Goal: Task Accomplishment & Management: Manage account settings

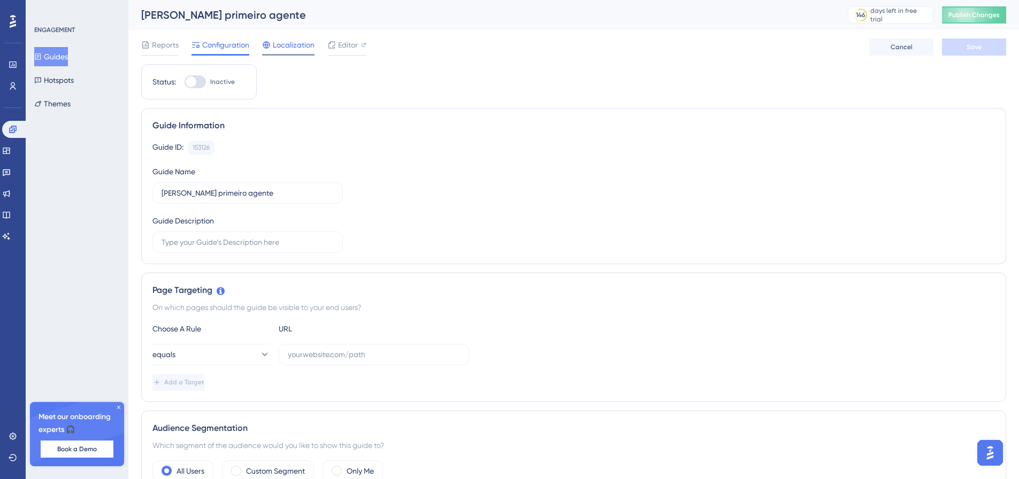
click at [306, 51] on div "Localization" at bounding box center [288, 47] width 52 height 17
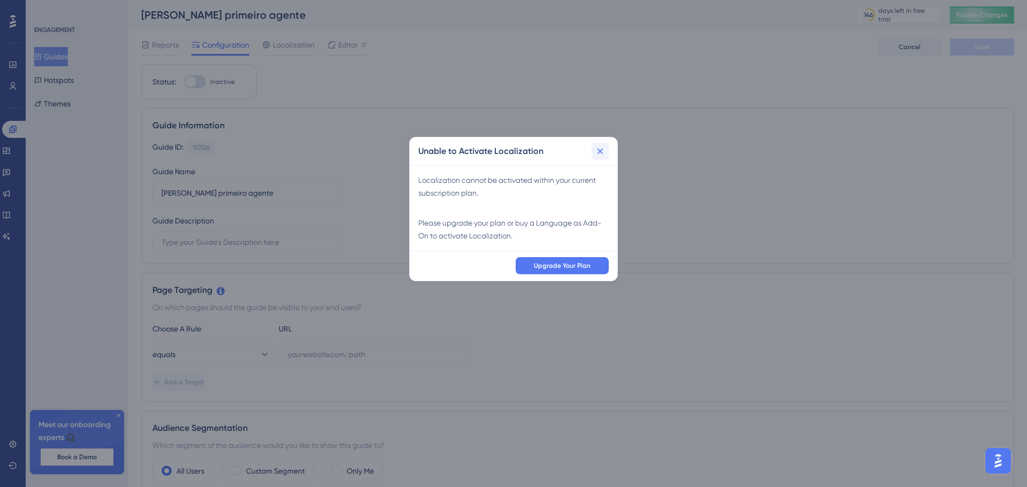
click at [599, 152] on icon at bounding box center [600, 151] width 6 height 6
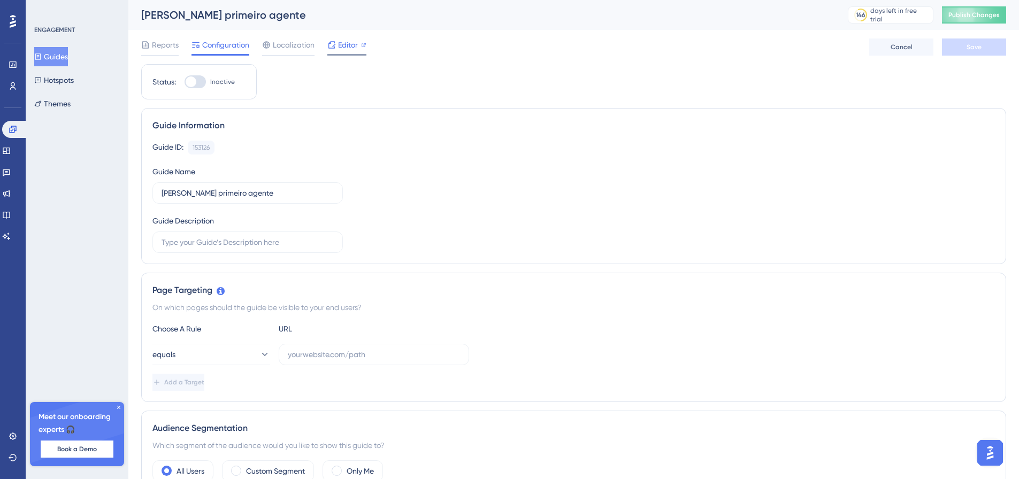
click at [336, 43] on div "Editor" at bounding box center [346, 45] width 39 height 13
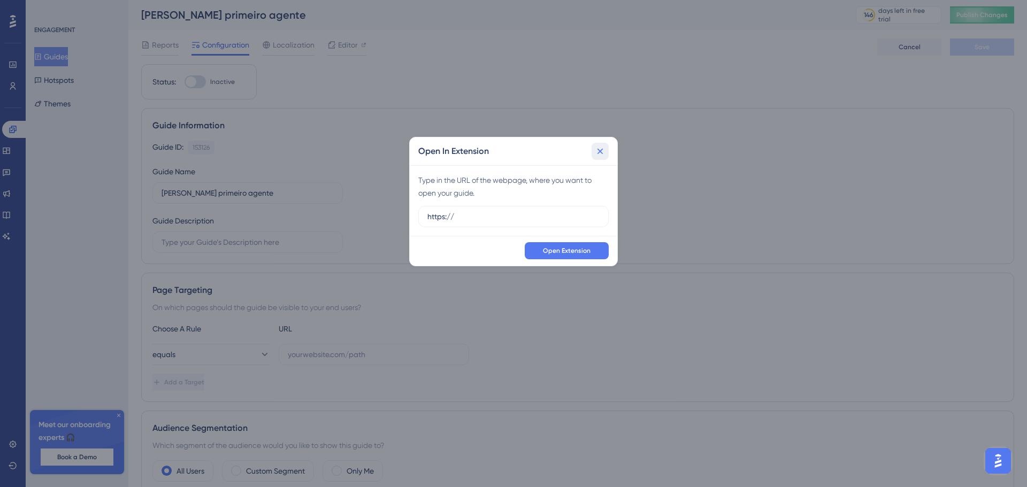
click at [598, 148] on icon at bounding box center [600, 151] width 11 height 11
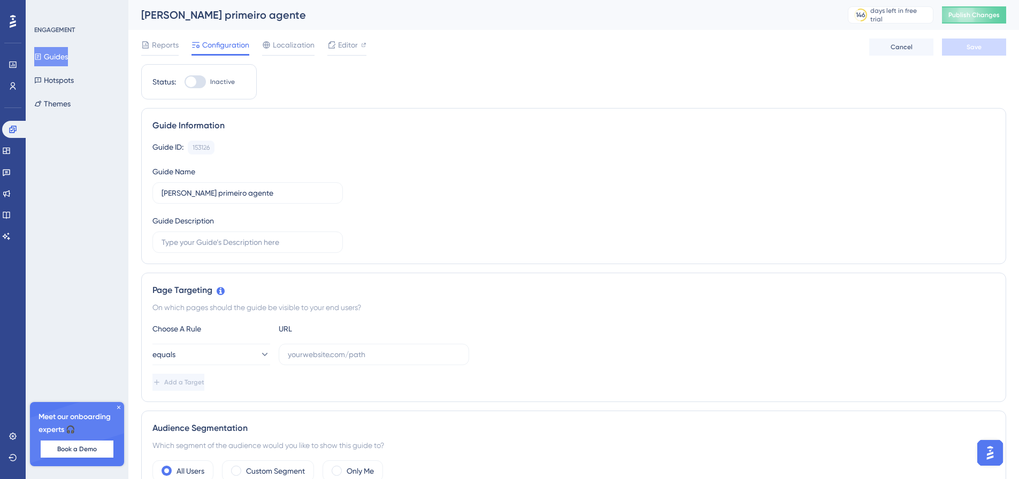
scroll to position [39, 0]
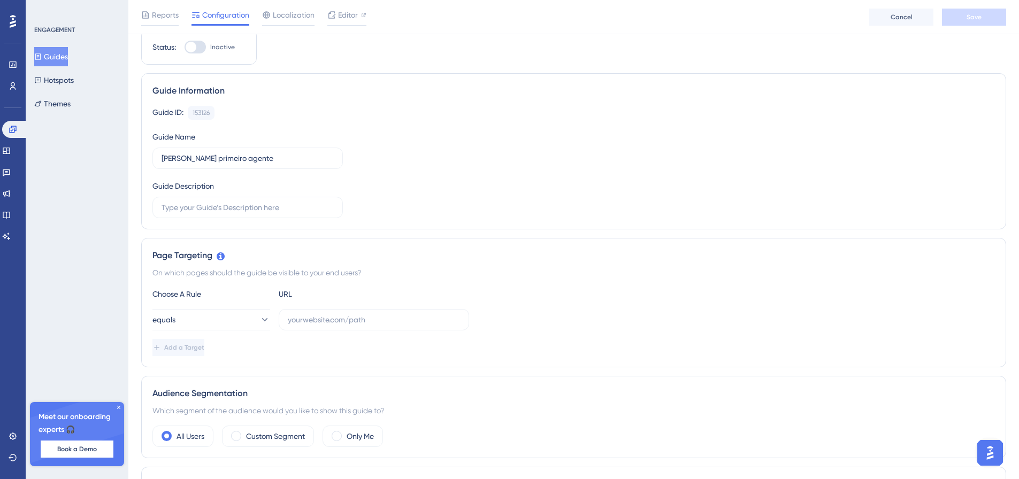
click at [91, 104] on div "Guides Hotspots Themes" at bounding box center [77, 80] width 87 height 66
click at [62, 100] on button "Themes" at bounding box center [52, 103] width 36 height 19
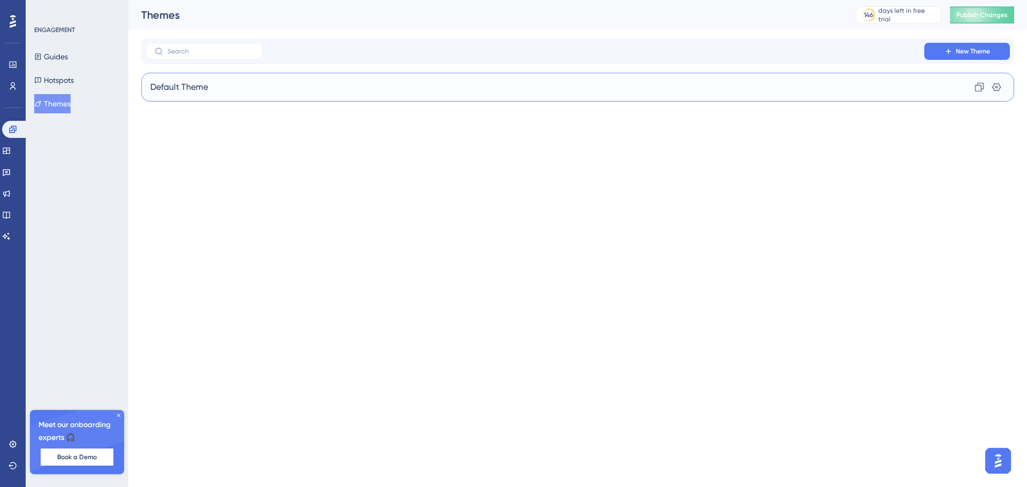
click at [237, 88] on div "Default Theme Clone Settings" at bounding box center [577, 87] width 873 height 29
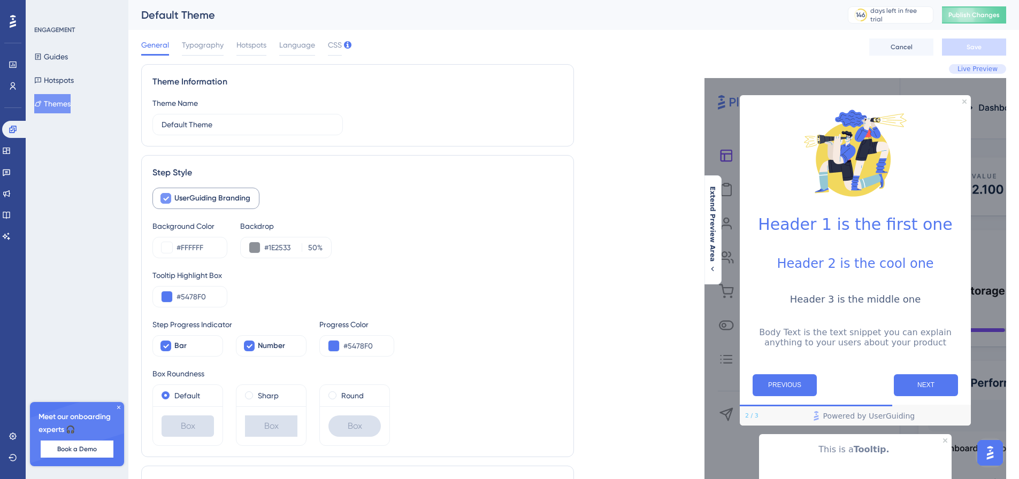
click at [178, 197] on span "UserGuiding Branding" at bounding box center [212, 198] width 76 height 13
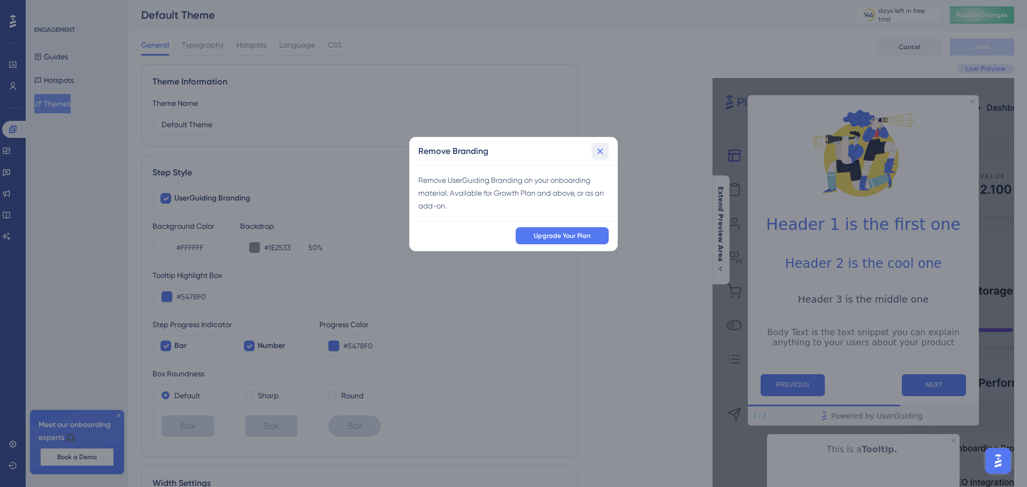
click at [601, 153] on icon at bounding box center [600, 151] width 6 height 6
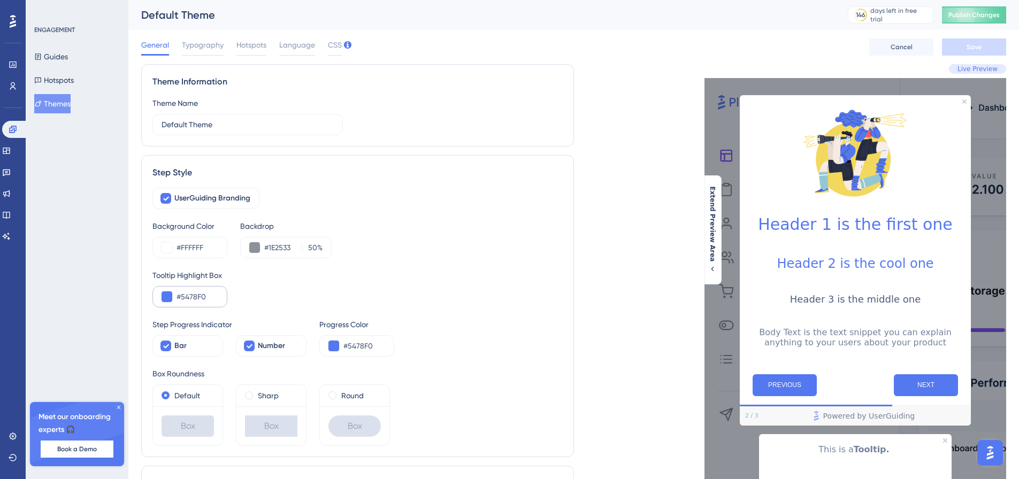
click at [225, 291] on div "#5478F0" at bounding box center [189, 296] width 75 height 21
click at [215, 297] on input "#5478F0" at bounding box center [197, 296] width 42 height 13
paste input "8B5CF6"
type input "#8B5CF6"
click at [319, 294] on div "Tooltip Highlight Box #8B5CF6" at bounding box center [357, 288] width 410 height 39
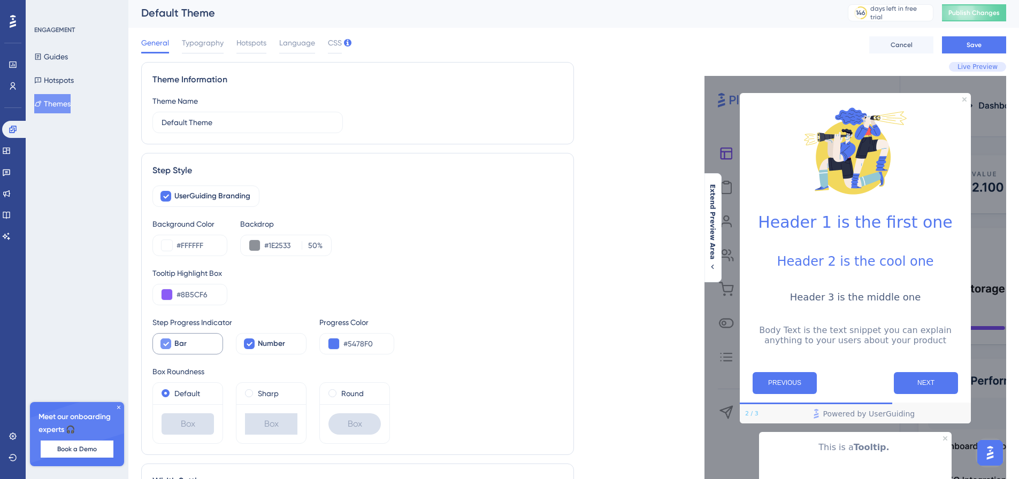
scroll to position [37, 0]
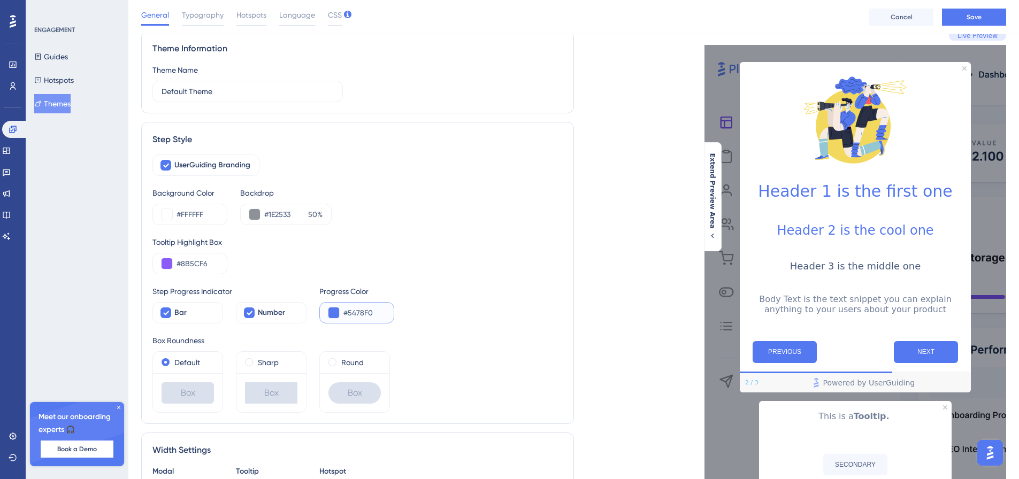
click at [359, 317] on input "#5478F0" at bounding box center [364, 312] width 42 height 13
paste input "8B5CF6"
type input "#8B5CF6"
click at [416, 281] on div "UserGuiding Branding Background Color #FFFFFF Backdrop #1E2533 50 % Tooltip Hig…" at bounding box center [357, 284] width 410 height 258
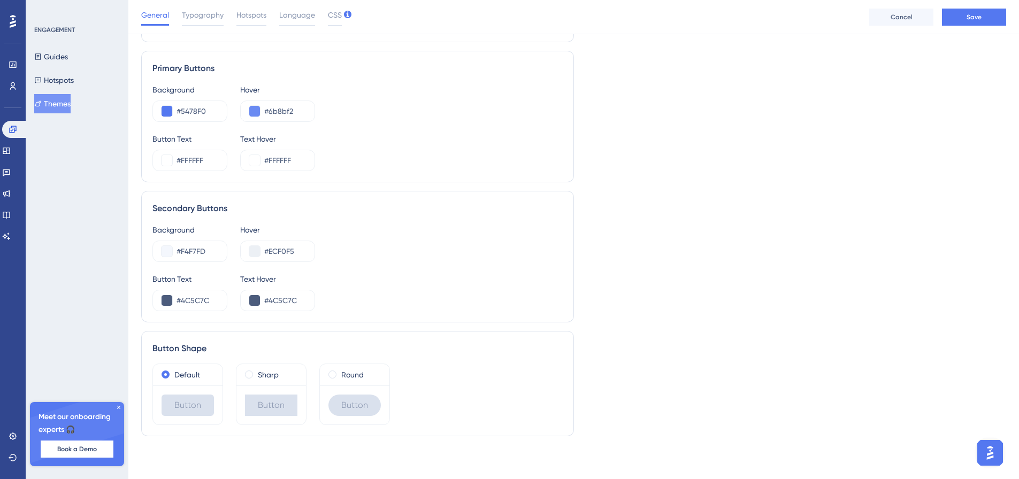
scroll to position [0, 0]
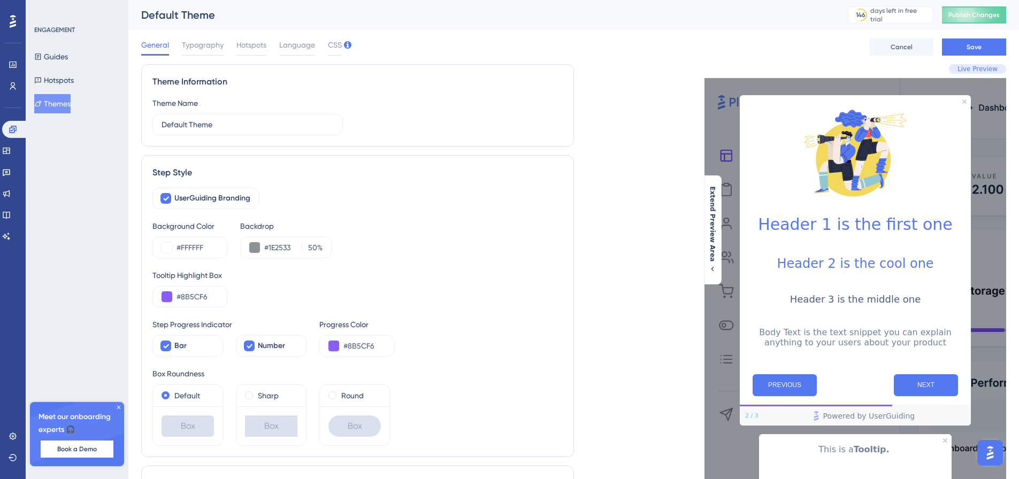
click at [452, 292] on div "Tooltip Highlight Box #8B5CF6" at bounding box center [357, 288] width 410 height 39
click at [193, 44] on span "Typography" at bounding box center [203, 45] width 42 height 13
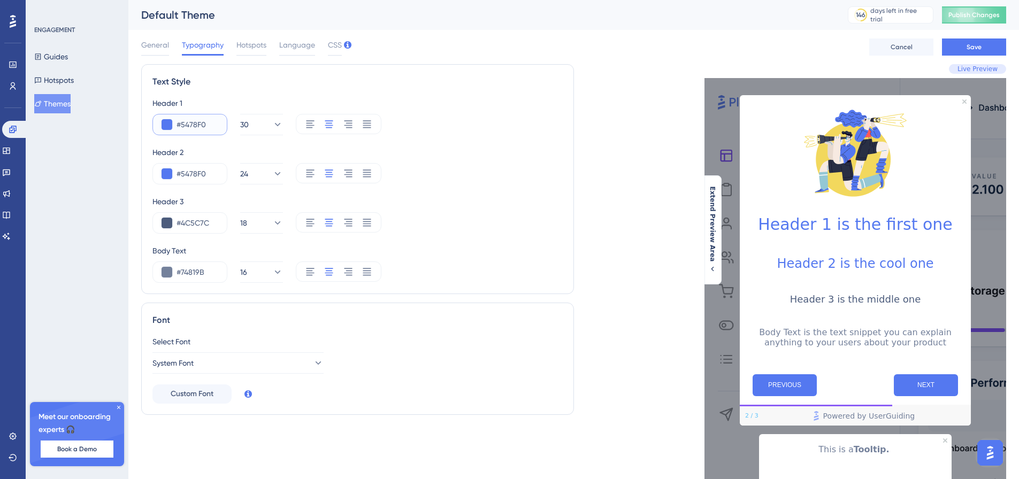
click at [189, 124] on input "#5478F0" at bounding box center [197, 124] width 42 height 13
paste input "8B5CF6"
type input "#8B5CF6"
click at [189, 167] on input "#5478F0" at bounding box center [197, 173] width 42 height 13
paste input "8B5CF6"
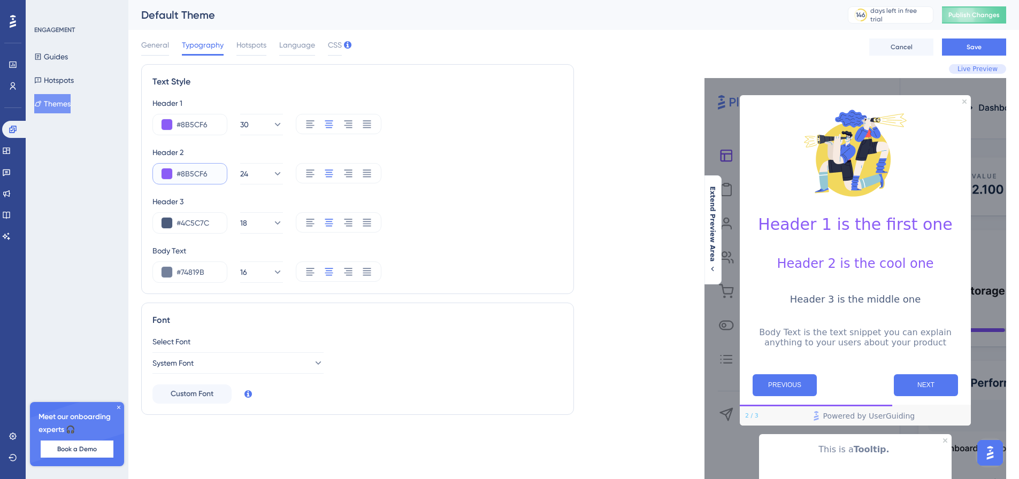
type input "#8B5CF6"
click at [202, 151] on div "Header 2" at bounding box center [357, 152] width 410 height 13
click at [258, 48] on span "Hotspots" at bounding box center [251, 45] width 30 height 13
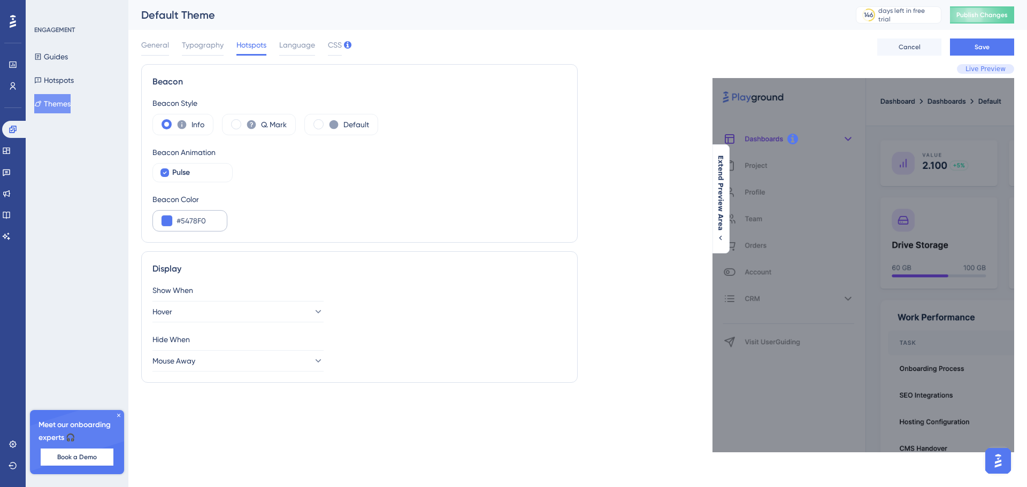
click at [195, 213] on div "#5478F0" at bounding box center [189, 220] width 75 height 21
click at [194, 217] on input "#5478F0" at bounding box center [197, 220] width 42 height 13
click at [194, 220] on input "#5478F0" at bounding box center [197, 220] width 42 height 13
paste input "8B5CF6"
type input "#8B5CF6"
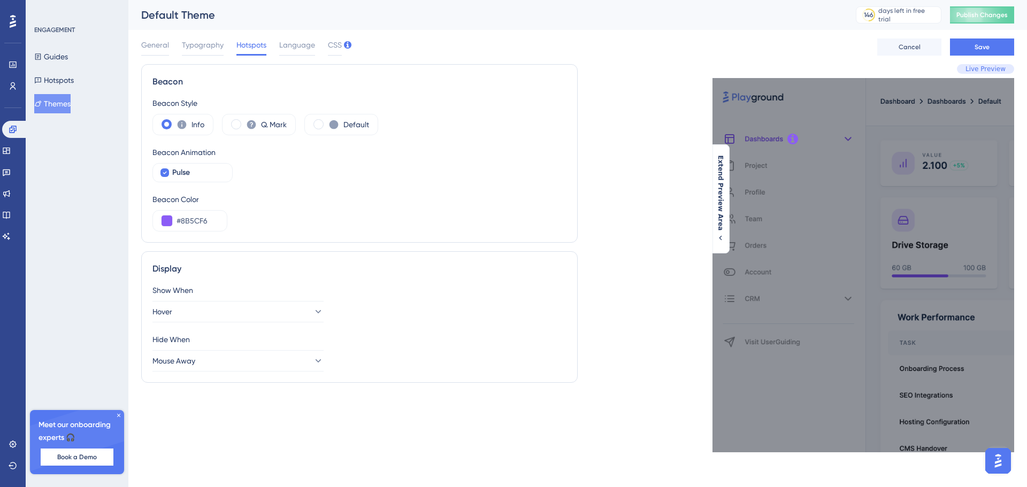
click at [242, 199] on div "Beacon Color" at bounding box center [359, 199] width 414 height 13
click at [281, 123] on label "Q. Mark" at bounding box center [274, 124] width 26 height 13
click at [121, 124] on div "ENGAGEMENT Guides Hotspots Themes Meet our onboarding experts 🎧 Book a Demo Upg…" at bounding box center [77, 243] width 103 height 487
click at [186, 125] on icon at bounding box center [182, 124] width 9 height 9
click at [344, 122] on label "Default" at bounding box center [356, 124] width 26 height 13
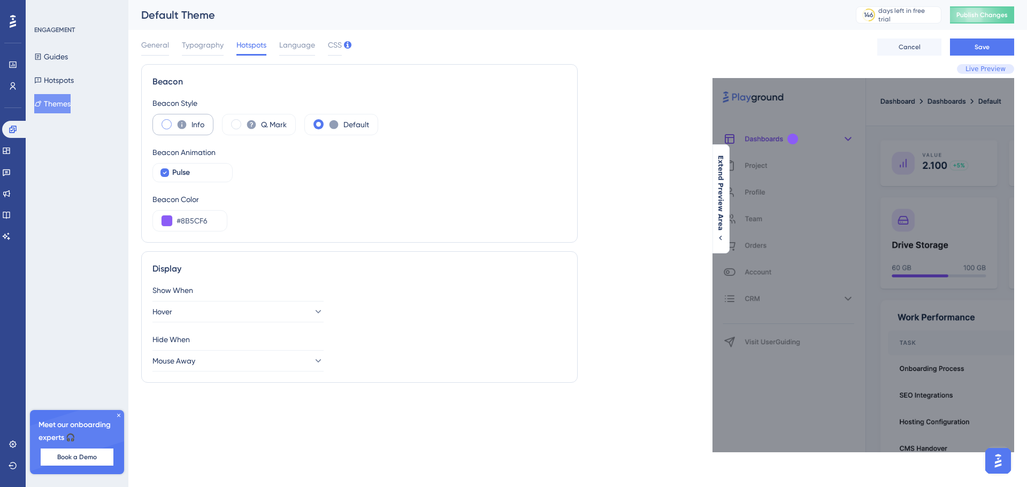
click at [179, 126] on icon at bounding box center [182, 124] width 9 height 9
click at [305, 44] on span "Language" at bounding box center [297, 45] width 36 height 13
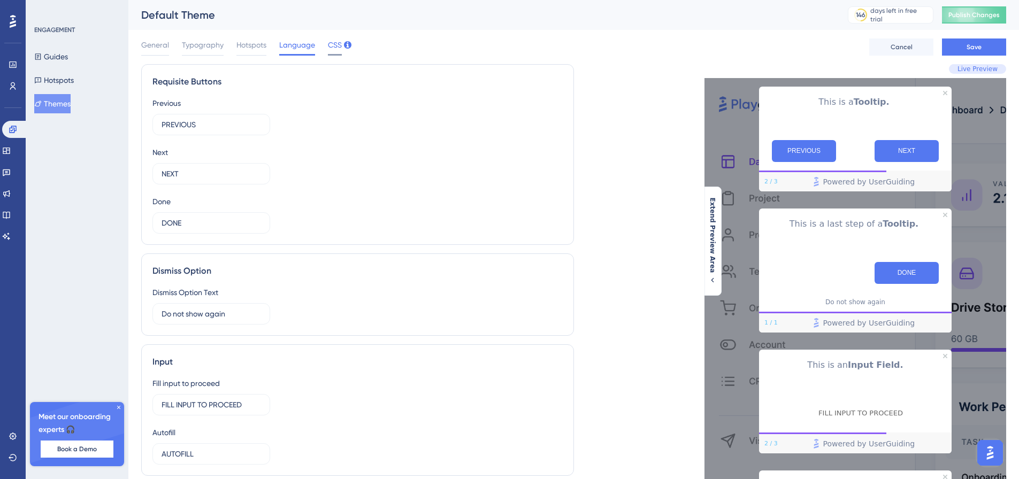
click at [332, 41] on span "CSS" at bounding box center [335, 45] width 14 height 13
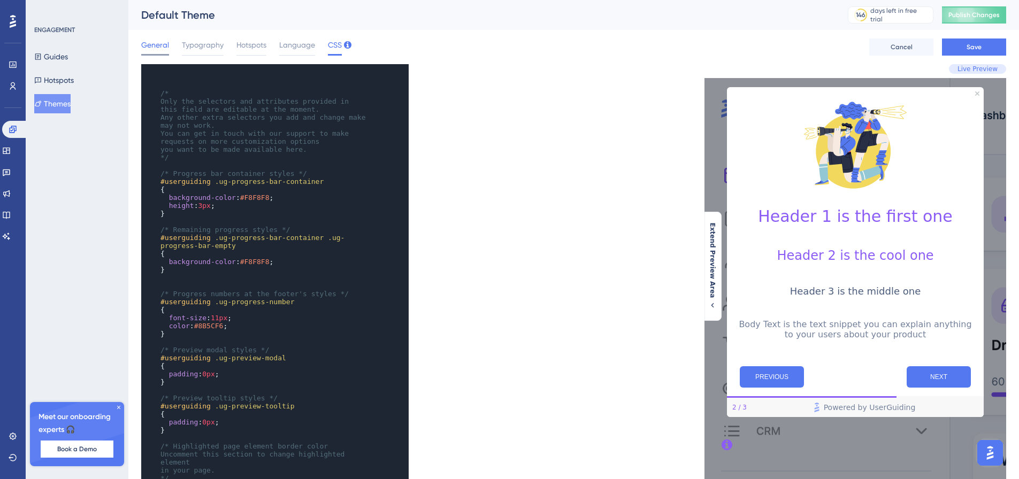
click at [167, 44] on span "General" at bounding box center [155, 45] width 28 height 13
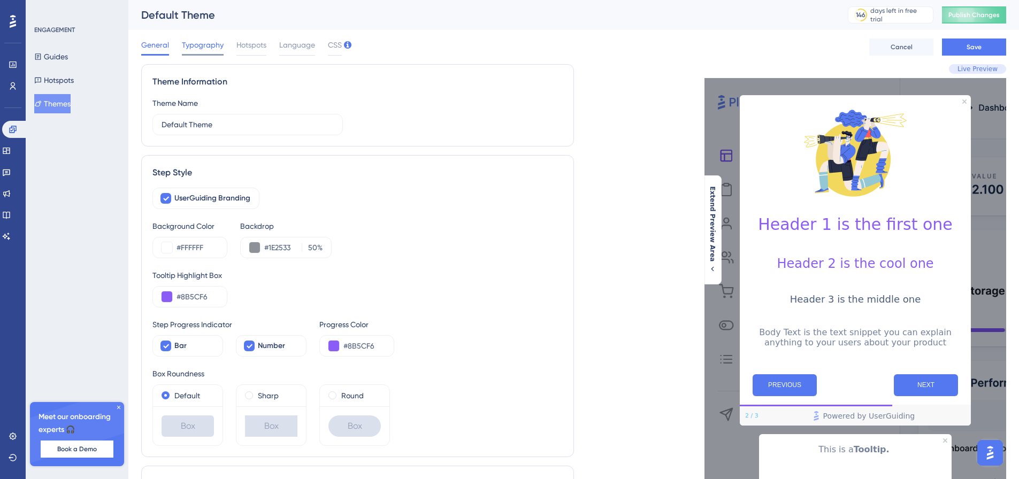
click at [188, 46] on span "Typography" at bounding box center [203, 45] width 42 height 13
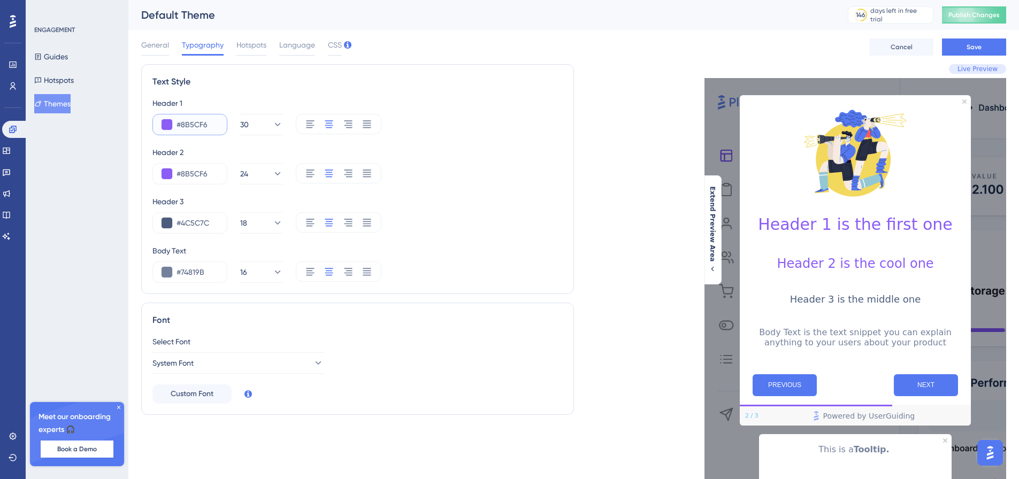
click at [190, 128] on input "#8B5CF6" at bounding box center [197, 124] width 42 height 13
click at [189, 217] on input "#4C5C7C" at bounding box center [197, 223] width 42 height 13
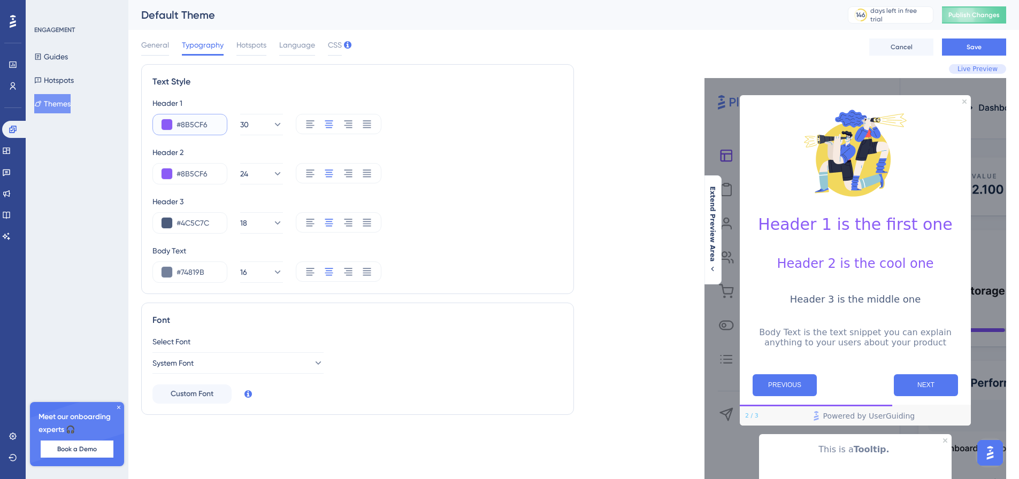
click at [195, 126] on input "#8B5CF6" at bounding box center [197, 124] width 42 height 13
paste input "4C5C7C"
type input "#4C5C7C"
click at [193, 162] on div "Header 2 #8B5CF6 24" at bounding box center [357, 165] width 410 height 39
click at [193, 169] on input "#8B5CF6" at bounding box center [197, 173] width 42 height 13
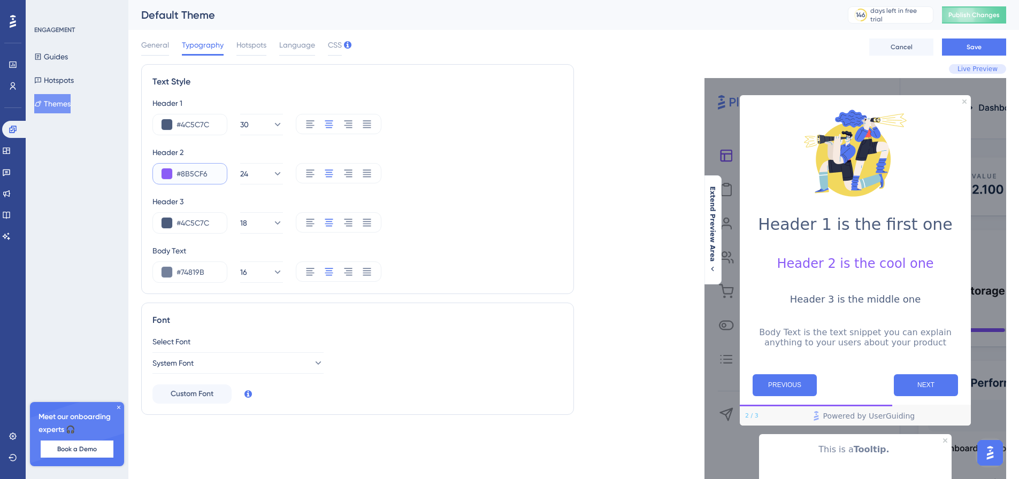
paste input "4C5C7C"
type input "#4C5C7C"
click at [235, 141] on div "Header 1 #4C5C7C 30 Header 2 #4C5C7C 24 Header 3 #4C5C7C 18 Body Text #74819B 16" at bounding box center [357, 190] width 410 height 186
drag, startPoint x: 170, startPoint y: 61, endPoint x: 158, endPoint y: 48, distance: 18.2
click at [170, 60] on div "General Typography Hotspots Language CSS Cancel Save" at bounding box center [573, 47] width 865 height 34
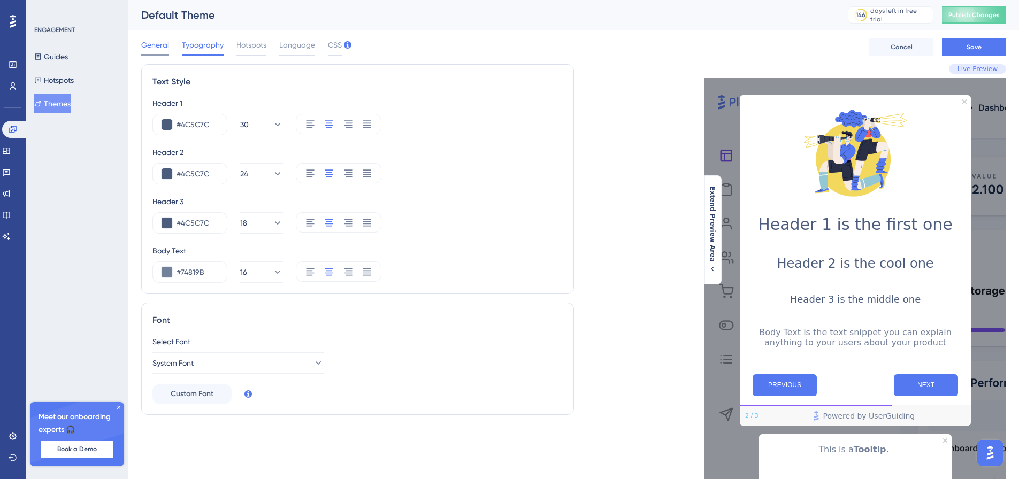
click at [158, 48] on span "General" at bounding box center [155, 45] width 28 height 13
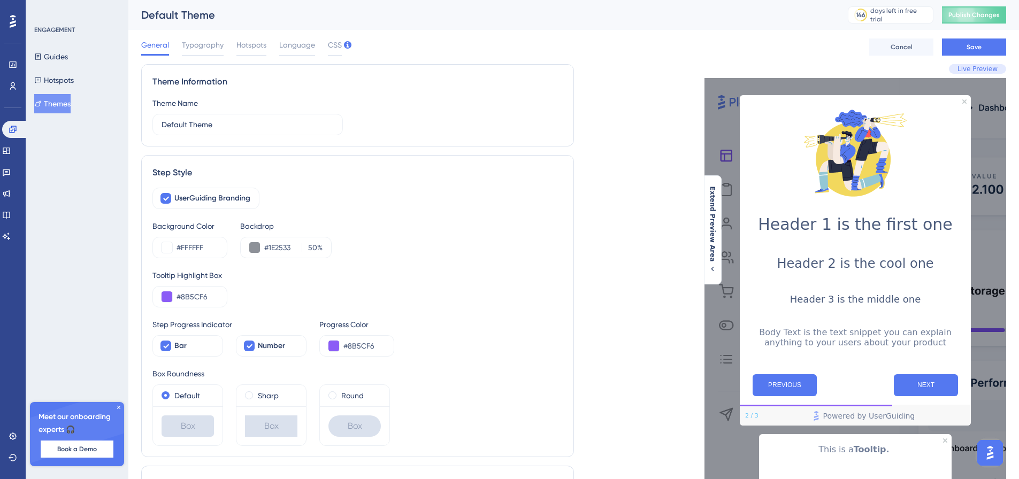
click at [183, 313] on div "UserGuiding Branding Background Color #FFFFFF Backdrop #1E2533 50 % Tooltip Hig…" at bounding box center [357, 317] width 410 height 258
click at [188, 301] on input "#8B5CF6" at bounding box center [197, 296] width 42 height 13
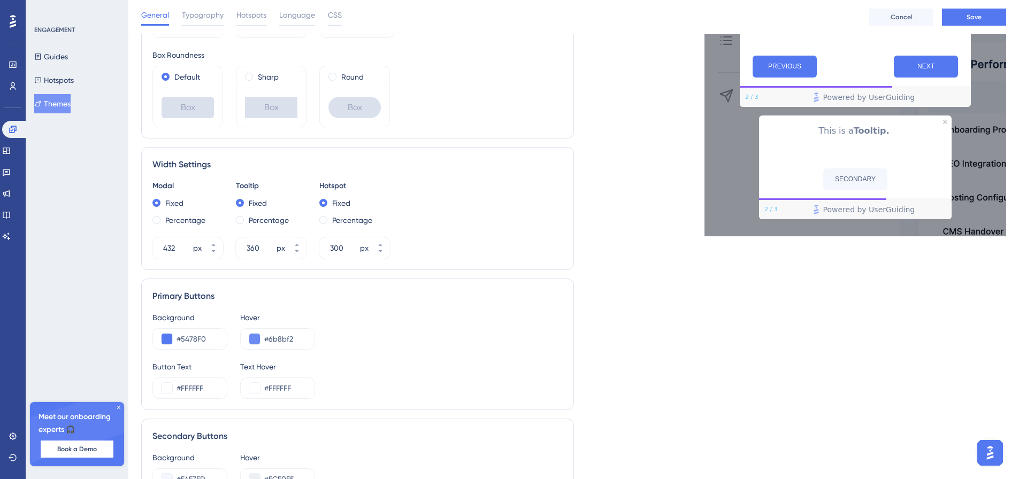
scroll to position [326, 0]
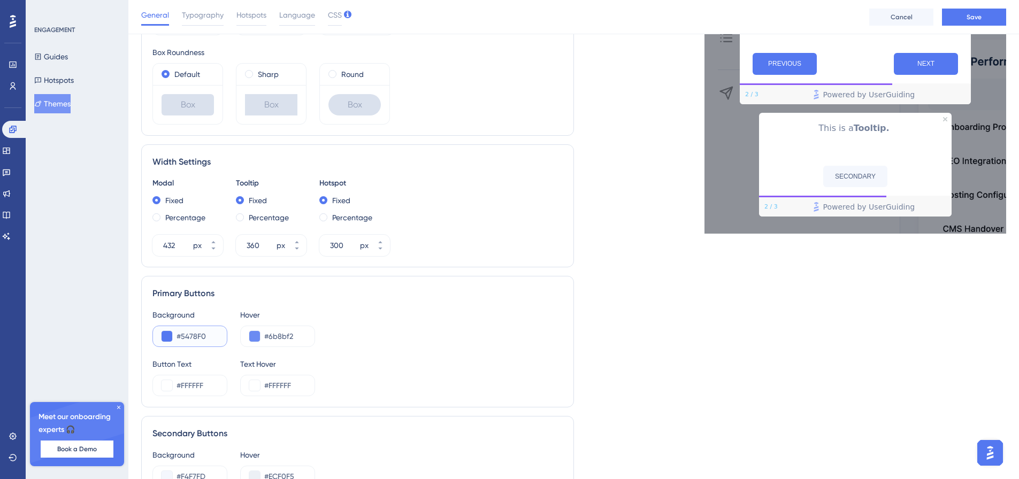
click at [188, 331] on input "#5478F0" at bounding box center [197, 336] width 42 height 13
paste input "8B5CF6"
type input "#8B5CF6"
click at [275, 334] on input "#6b8bf2" at bounding box center [285, 336] width 42 height 13
paste input "8B5CF6"
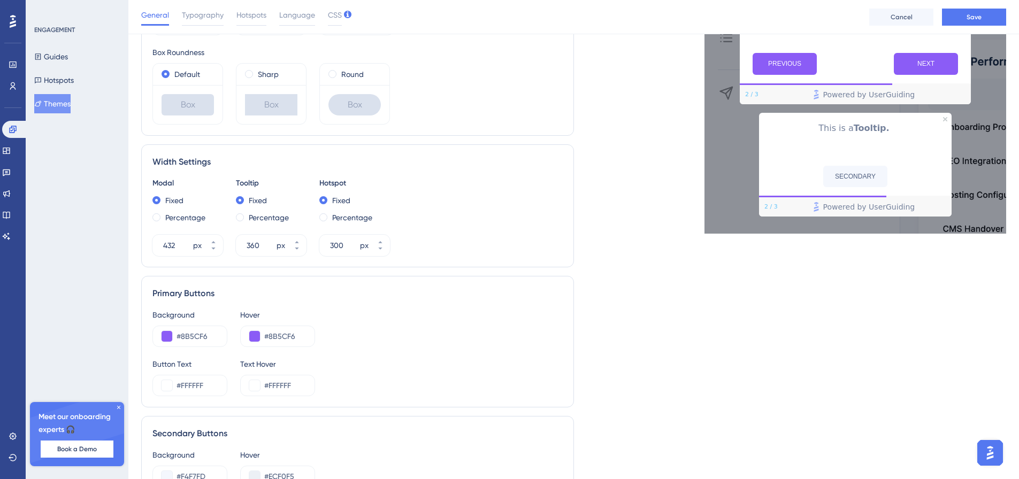
click at [303, 316] on div "Hover" at bounding box center [277, 315] width 75 height 13
click at [253, 335] on button at bounding box center [254, 336] width 11 height 11
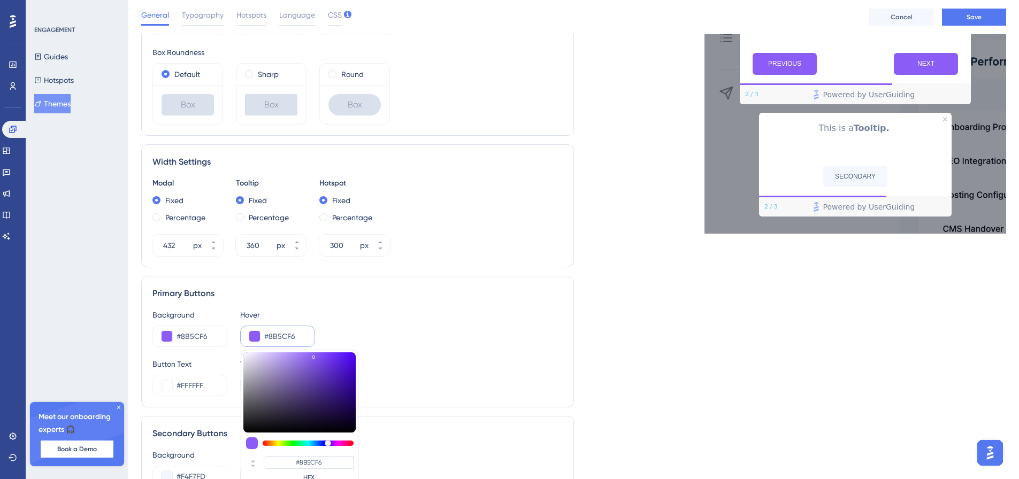
type input "#8a5eee"
type input "#8A5EEE"
type input "#8b5fee"
type input "#8B5FEE"
type input "#8c60ee"
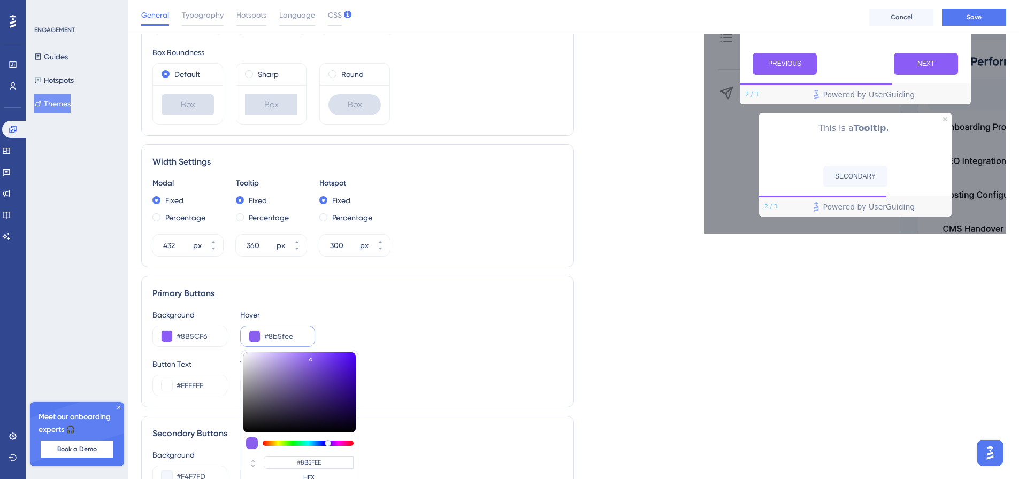
type input "#8C60EE"
type input "#8d61ee"
type input "#8D61EE"
type input "#8e63ee"
type input "#8E63EE"
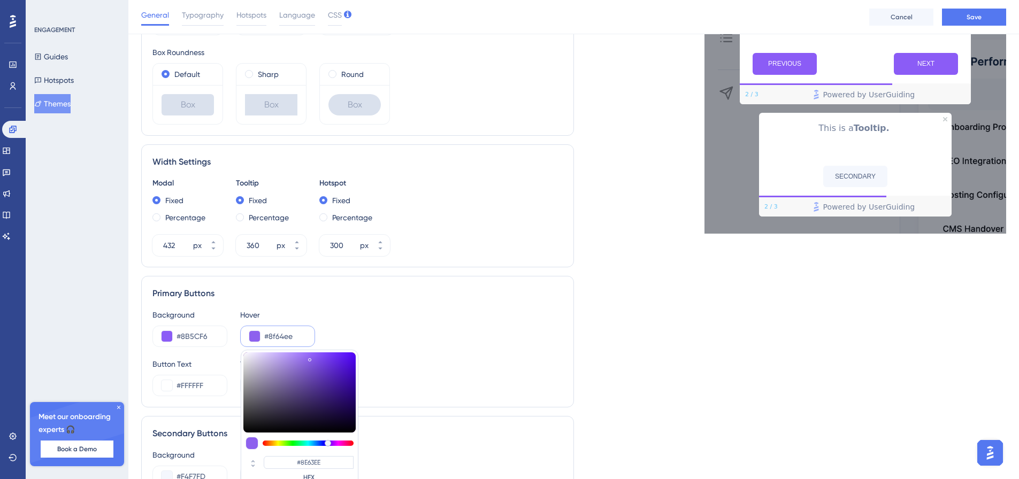
type input "#9065ee"
type input "#9065EE"
type input "#9166ee"
type input "#9166EE"
type input "#9166ec"
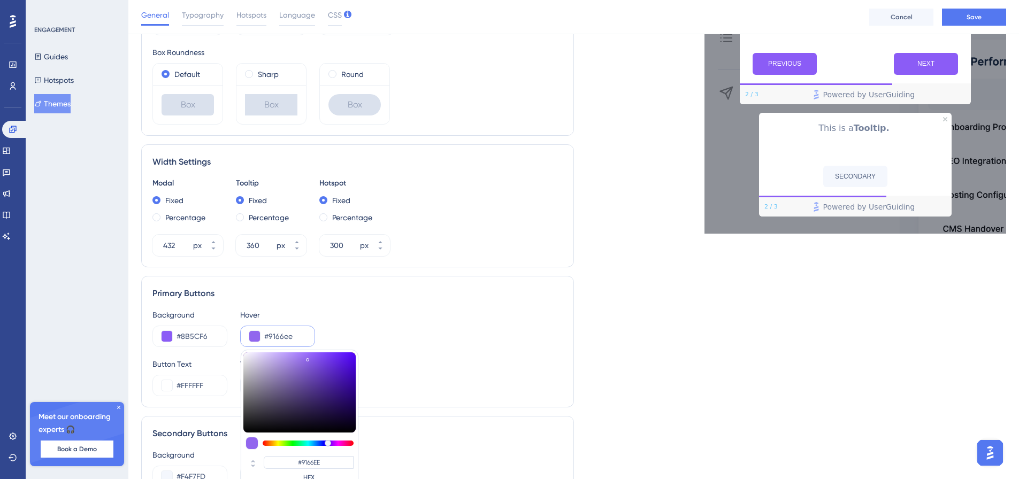
type input "#9166EC"
type input "#9268ec"
type input "#9268EC"
type input "#9167eb"
type input "#9167EB"
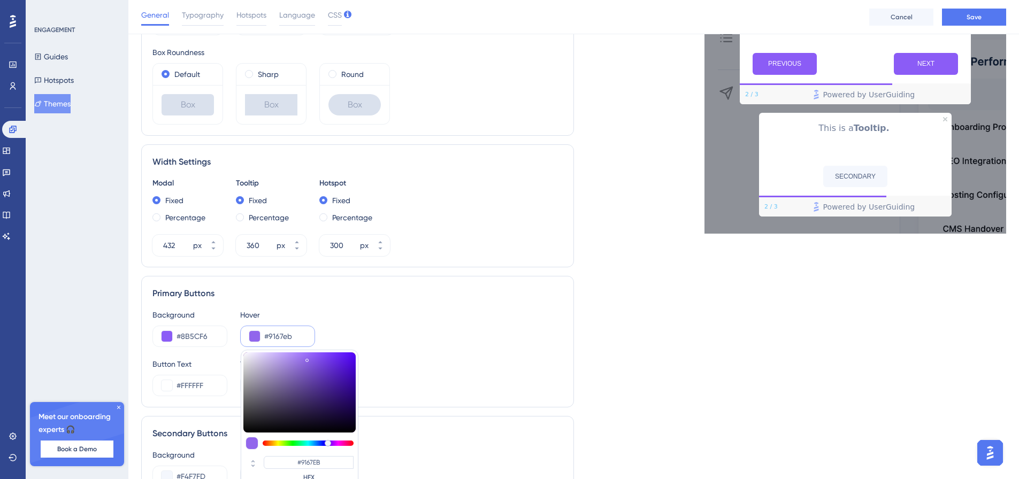
type input "#9168eb"
type input "#9168EB"
type input "#9269eb"
type input "#9269EB"
type input "#9168e9"
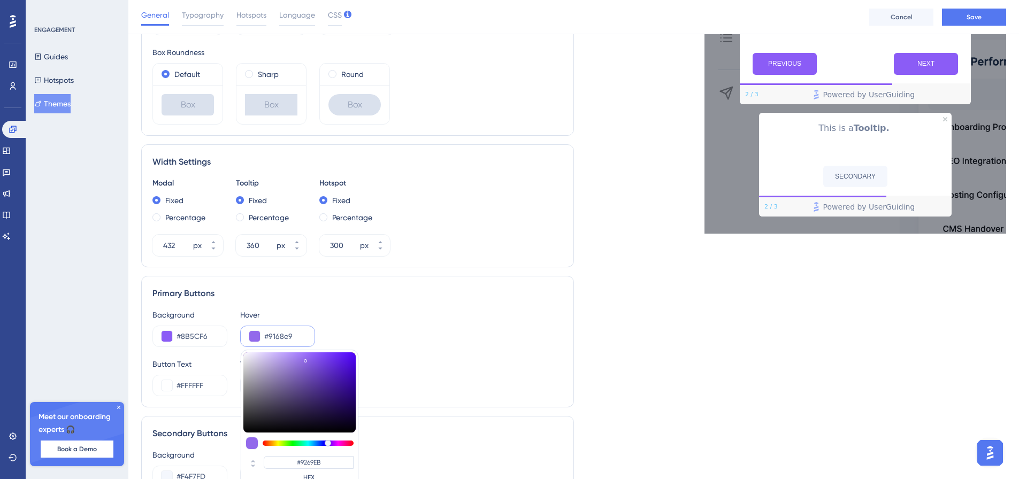
type input "#9168E9"
type input "#9269e9"
type input "#9269E9"
type input "#936ae9"
type input "#936AE9"
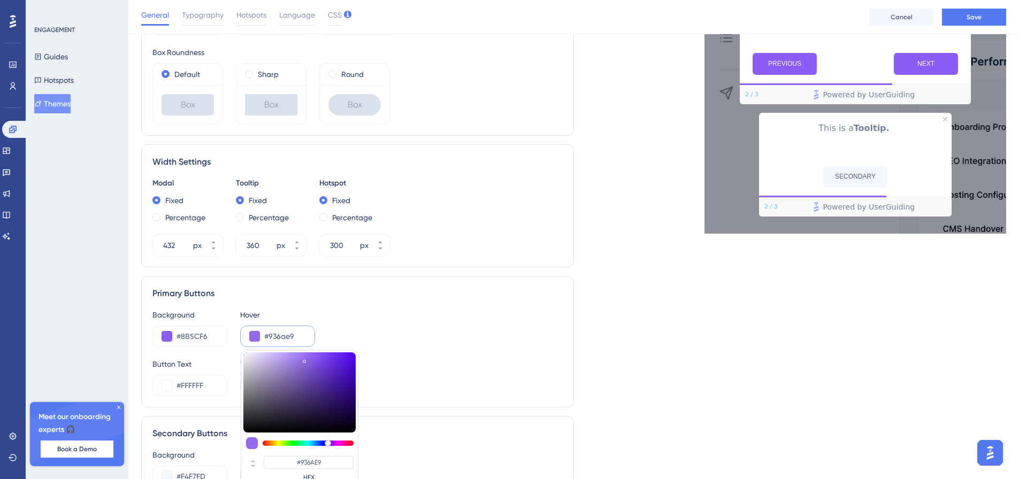
type input "#936be7"
type input "#936BE7"
type input "#946de7"
type input "#946DE7"
type input "#966fe7"
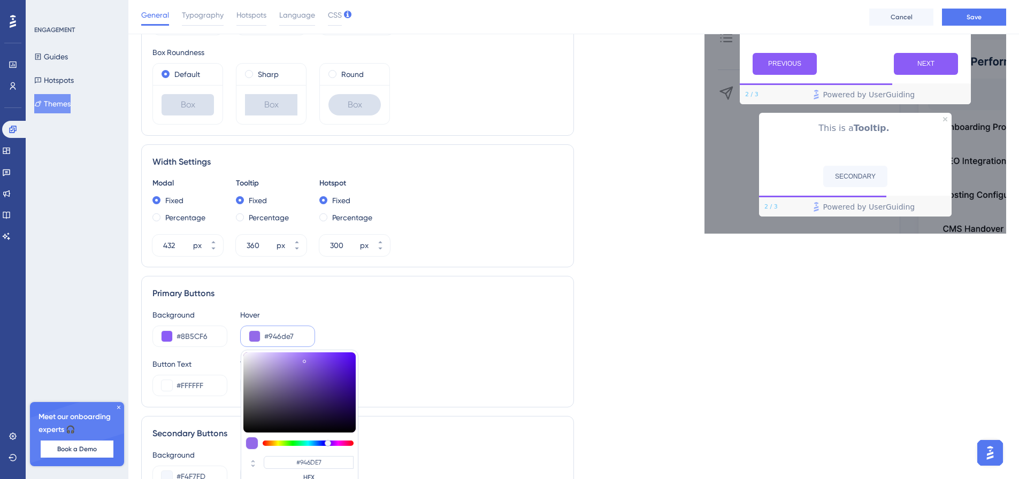
type input "#966FE7"
type input "#9974e7"
type input "#9974E7"
type input "#9e7ae9"
type input "#9E7AE9"
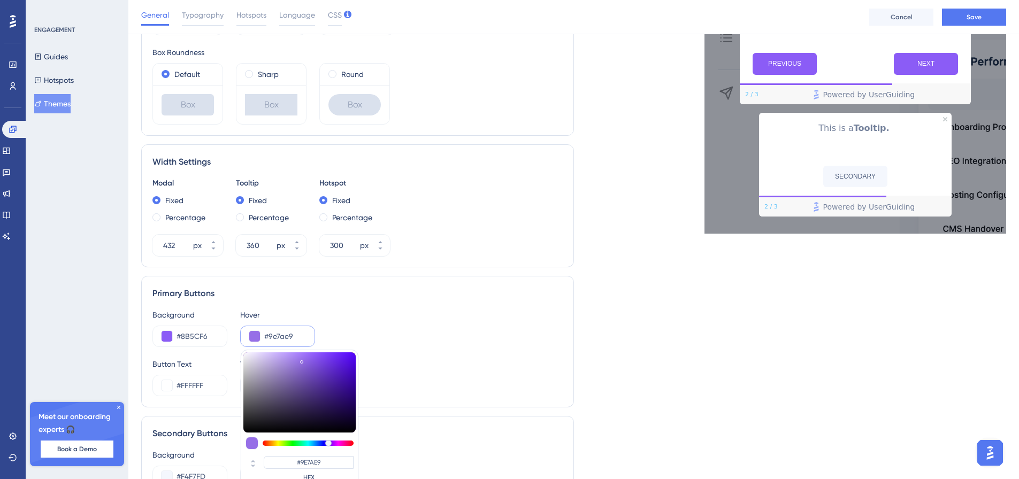
type input "#a07de9"
type input "#A07DE9"
type input "#a27feb"
type input "#A27FEB"
type input "#a380eb"
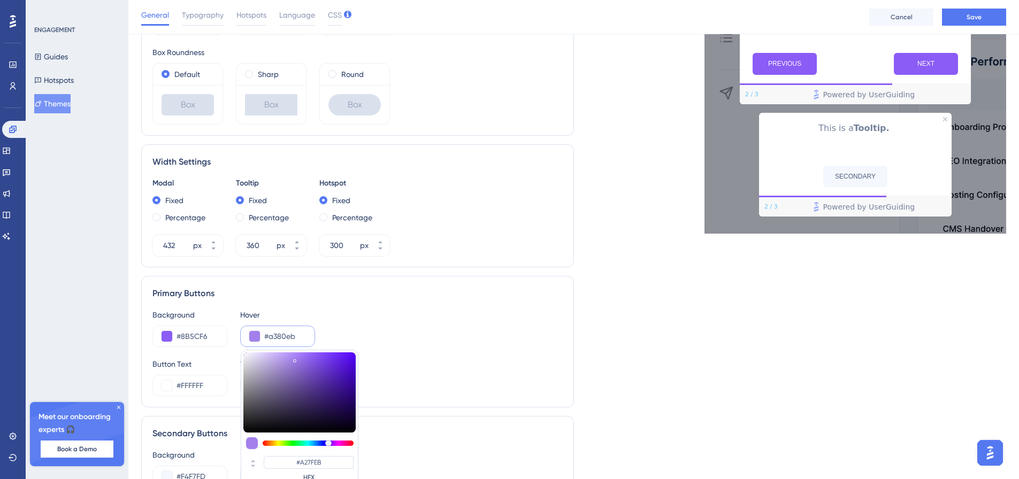
type input "#A380EB"
type input "#a482eb"
type input "#A482EB"
type input "#a887ee"
type input "#A887EE"
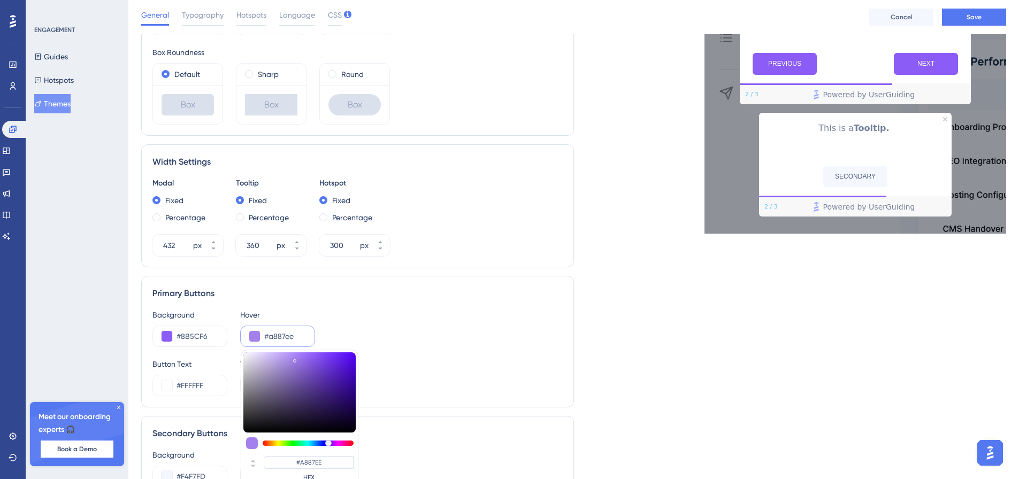
type input "#aa89f0"
type input "#AA89F0"
type input "#aa89f1"
type input "#AA89F1"
type input "#aa89f3"
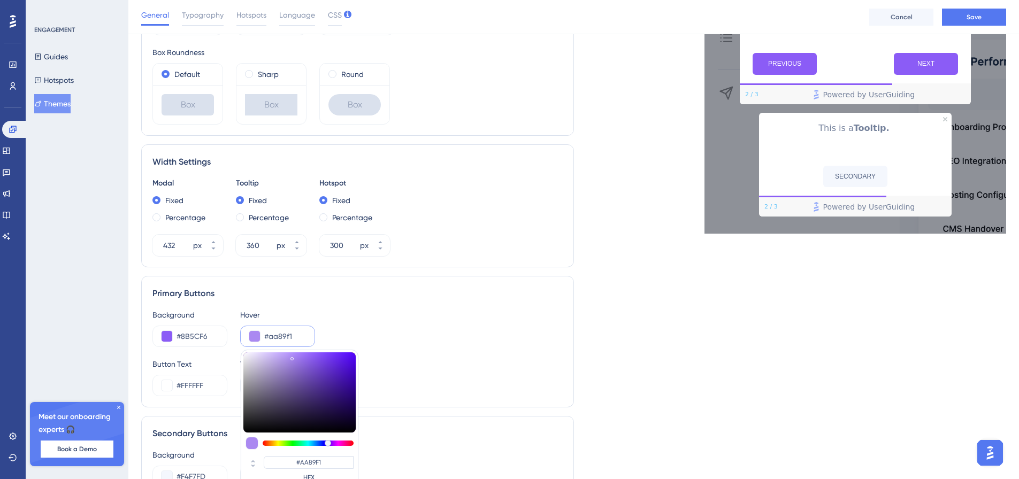
type input "#AA89F3"
type input "#a987f3"
type input "#A987F3"
drag, startPoint x: 311, startPoint y: 358, endPoint x: 293, endPoint y: 356, distance: 17.7
click at [293, 356] on div at bounding box center [299, 392] width 112 height 80
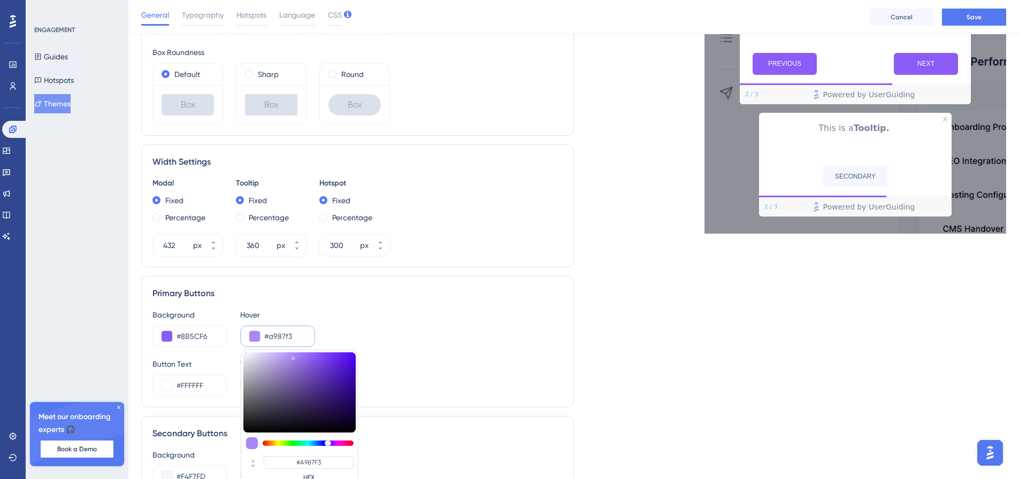
click at [336, 328] on div "Background #8B5CF6 Hover #a987f3 #A987F3 HEX" at bounding box center [357, 328] width 410 height 39
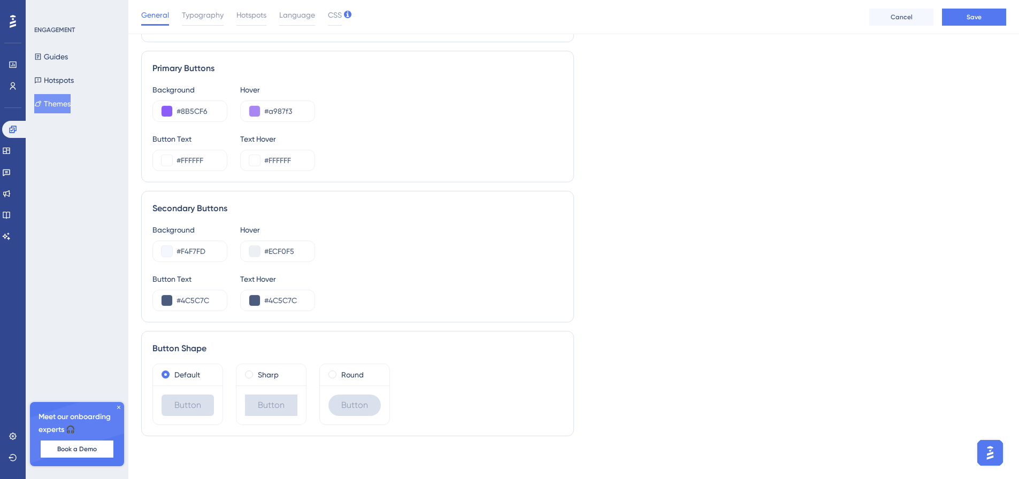
scroll to position [0, 0]
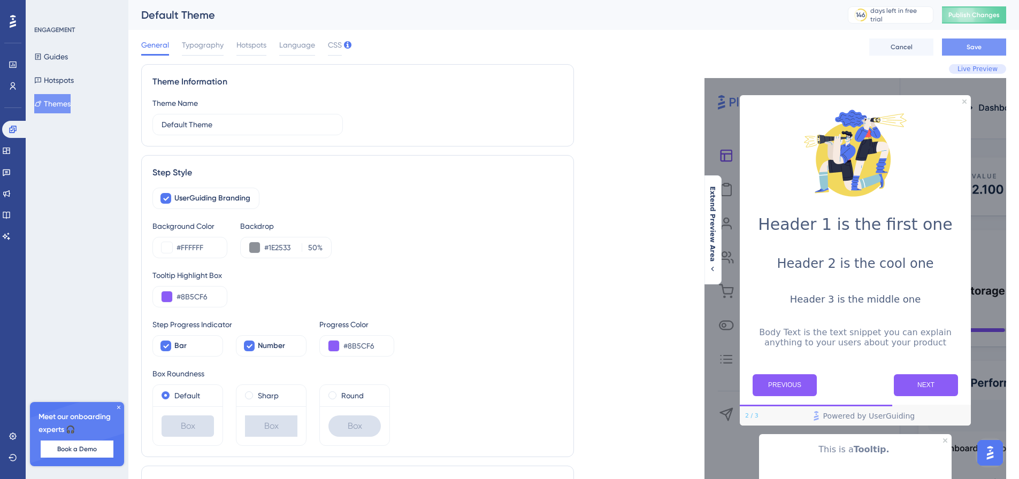
click at [951, 47] on button "Save" at bounding box center [974, 47] width 64 height 17
click at [53, 78] on button "Hotspots" at bounding box center [54, 80] width 40 height 19
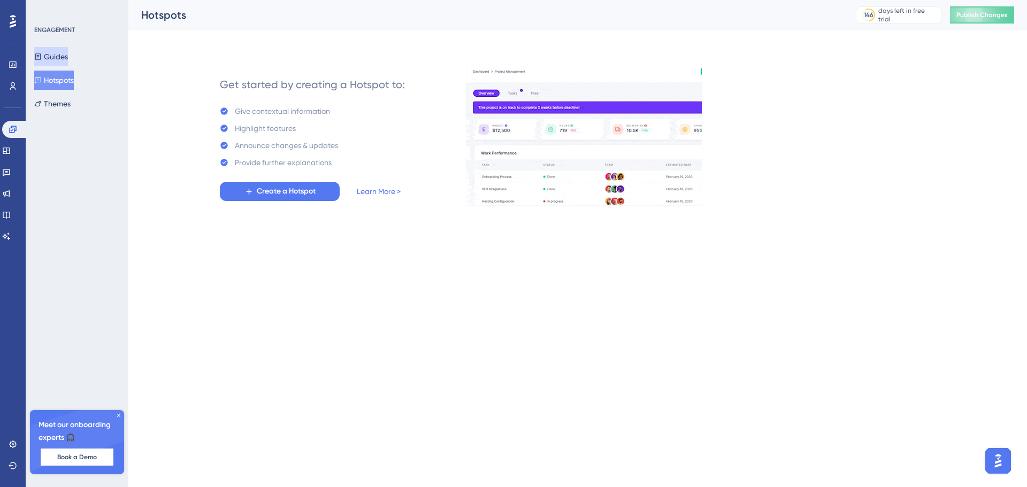
click at [59, 55] on button "Guides" at bounding box center [51, 56] width 34 height 19
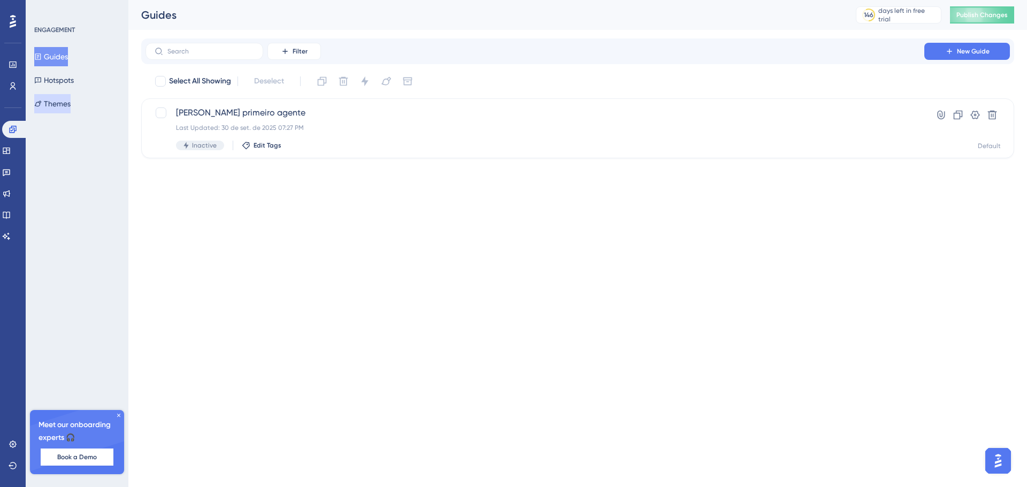
click at [65, 103] on button "Themes" at bounding box center [52, 103] width 36 height 19
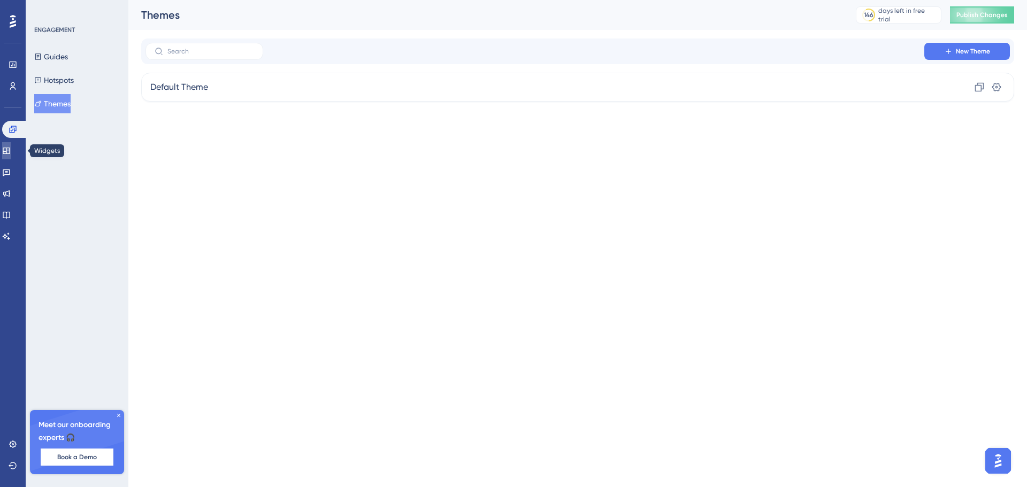
click at [11, 146] on link at bounding box center [6, 150] width 9 height 17
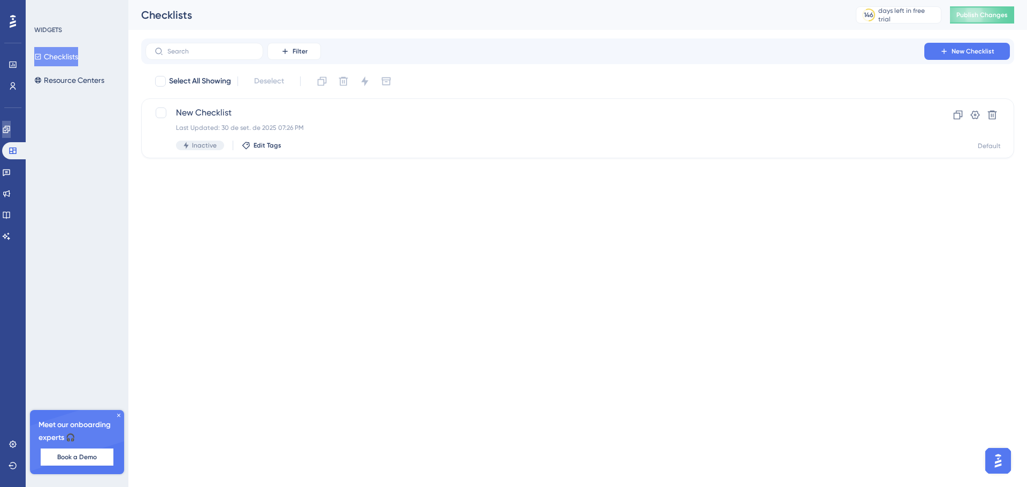
click at [11, 134] on link at bounding box center [6, 129] width 9 height 17
click at [56, 84] on button "Hotspots" at bounding box center [54, 80] width 40 height 19
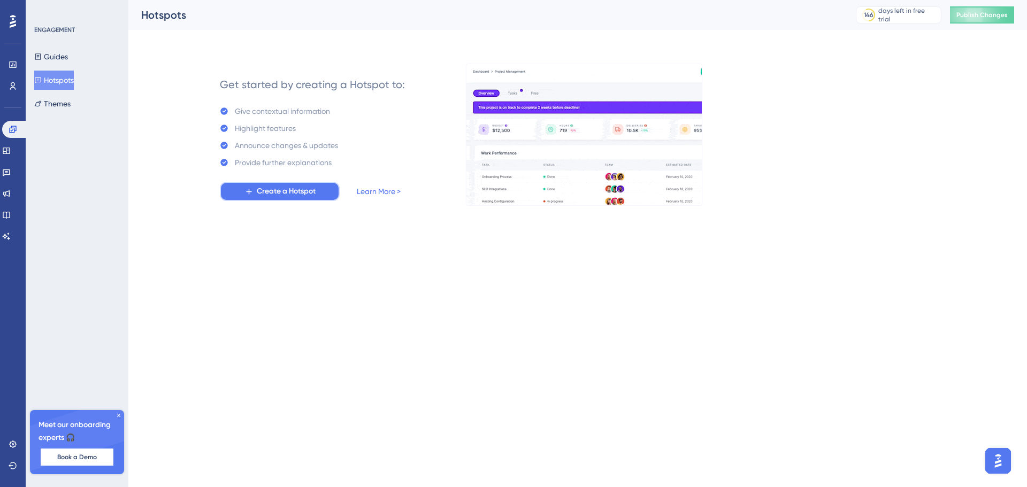
click at [266, 196] on span "Create a Hotspot" at bounding box center [286, 191] width 59 height 13
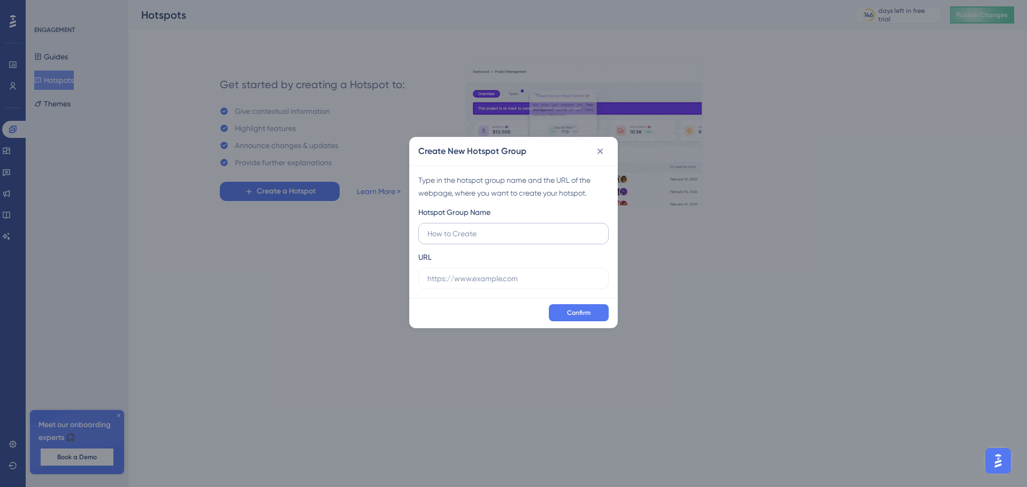
click at [444, 232] on input "text" at bounding box center [513, 234] width 172 height 12
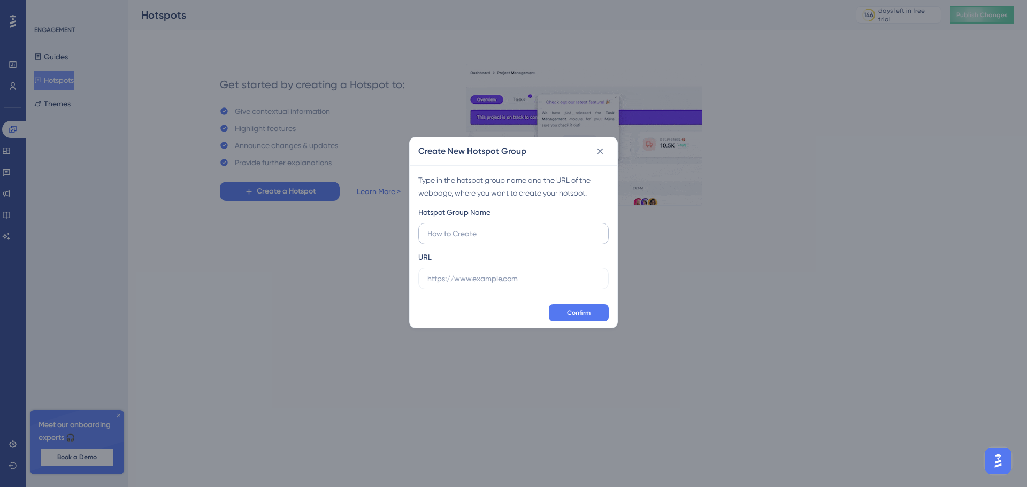
click at [444, 232] on input "text" at bounding box center [513, 234] width 172 height 12
click at [604, 154] on icon at bounding box center [600, 151] width 11 height 11
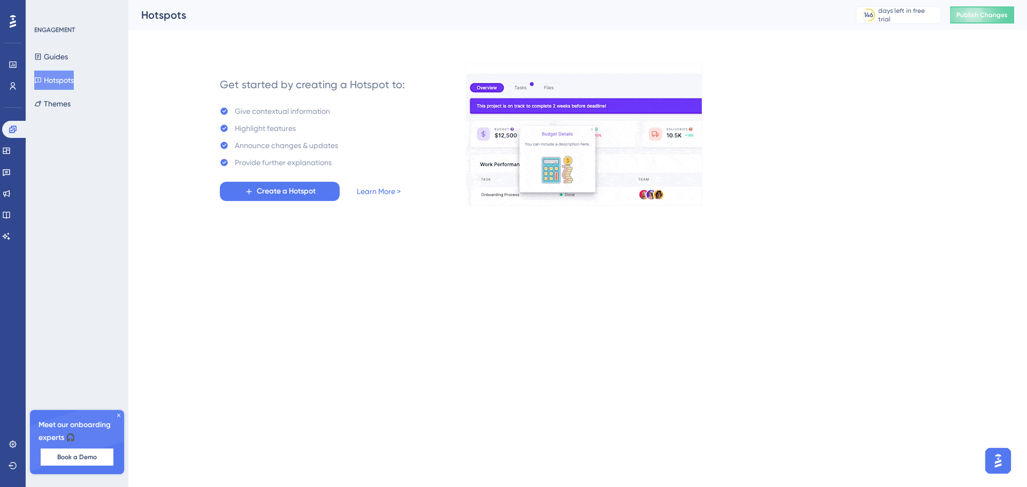
click at [92, 58] on div "Guides Hotspots Themes" at bounding box center [77, 80] width 87 height 66
click at [86, 57] on div "Guides Hotspots Themes" at bounding box center [77, 80] width 87 height 66
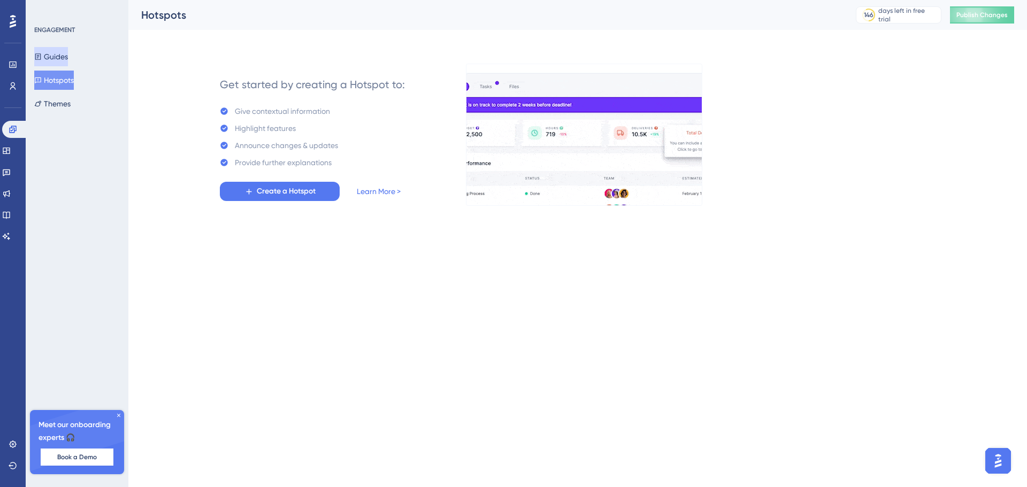
click at [68, 56] on button "Guides" at bounding box center [51, 56] width 34 height 19
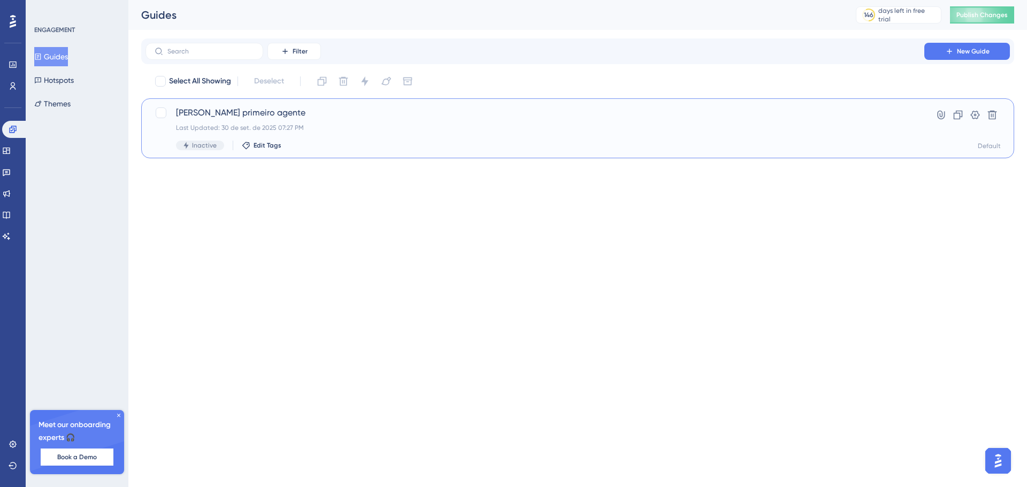
click at [523, 116] on span "[PERSON_NAME] primeiro agente" at bounding box center [535, 112] width 718 height 13
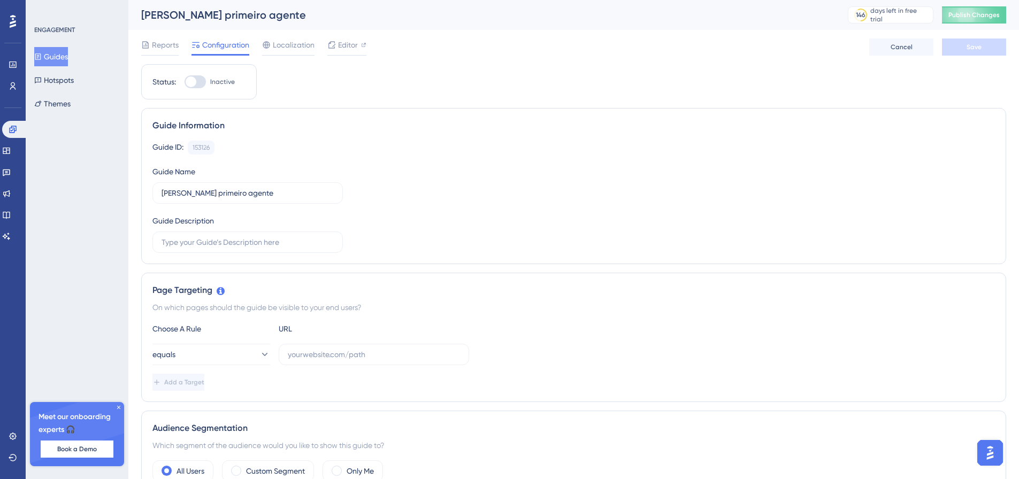
click at [194, 84] on div at bounding box center [191, 81] width 11 height 11
click at [185, 82] on input "Inactive" at bounding box center [184, 82] width 1 height 1
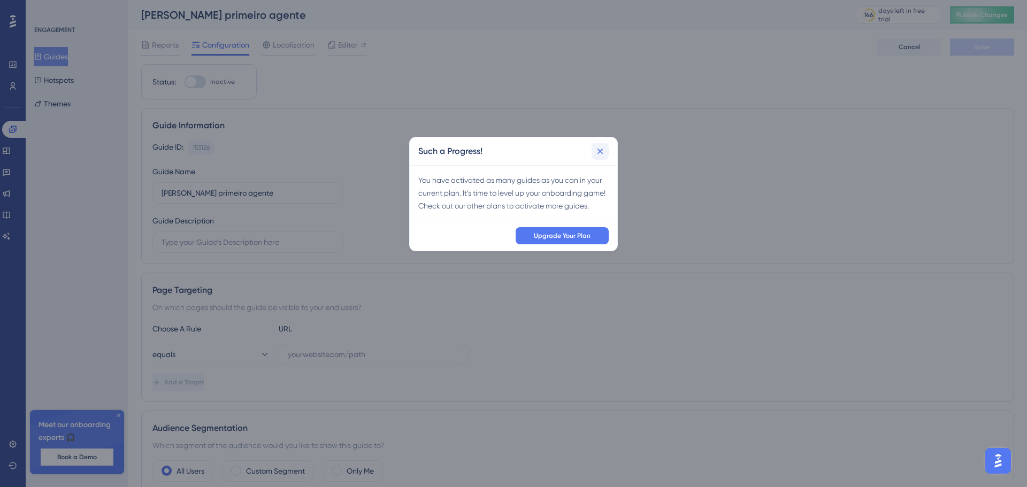
click at [608, 148] on button at bounding box center [600, 151] width 17 height 17
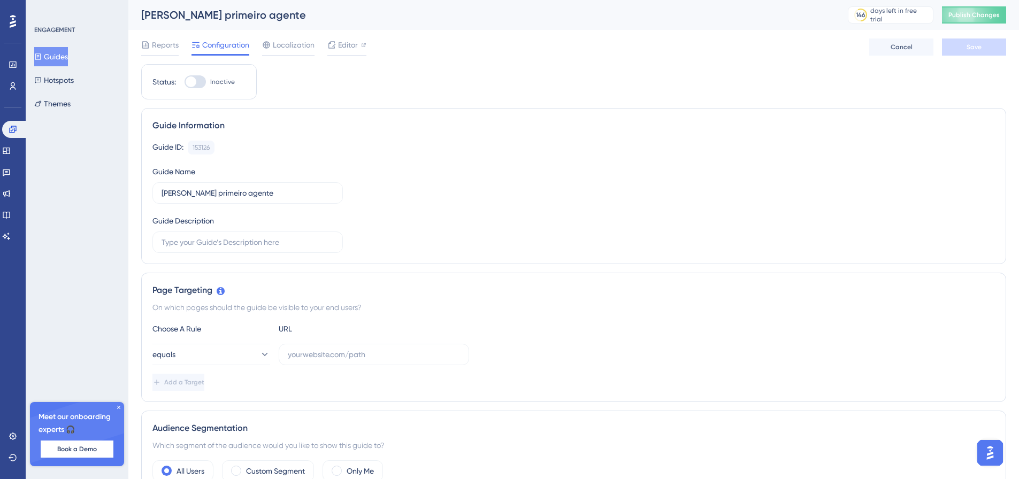
click at [197, 80] on div at bounding box center [195, 81] width 21 height 13
click at [185, 82] on input "Inactive" at bounding box center [184, 82] width 1 height 1
checkbox input "false"
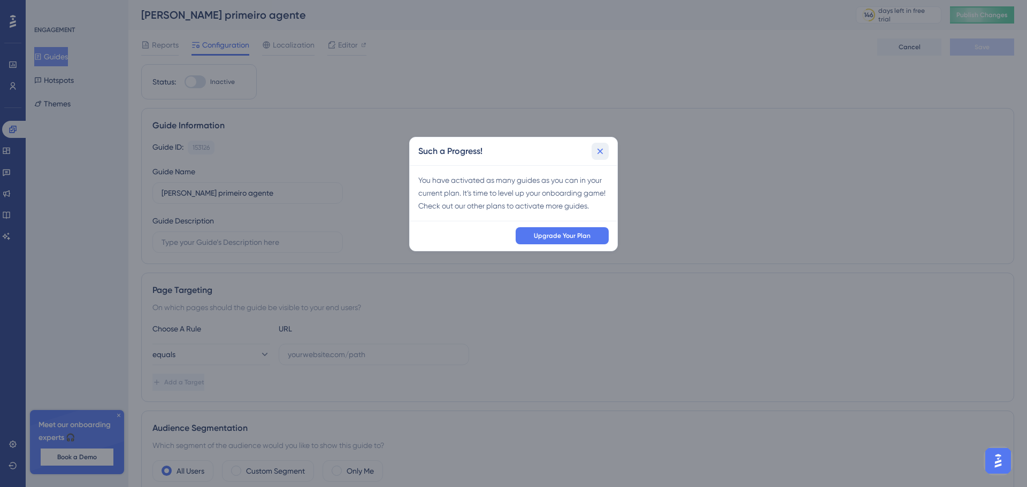
click at [602, 153] on icon at bounding box center [600, 151] width 6 height 6
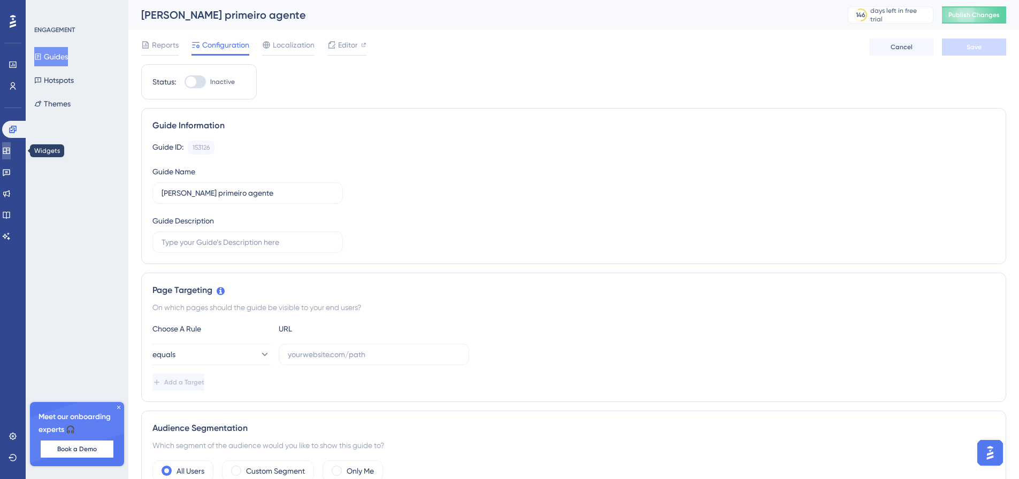
click at [10, 150] on icon at bounding box center [6, 151] width 7 height 6
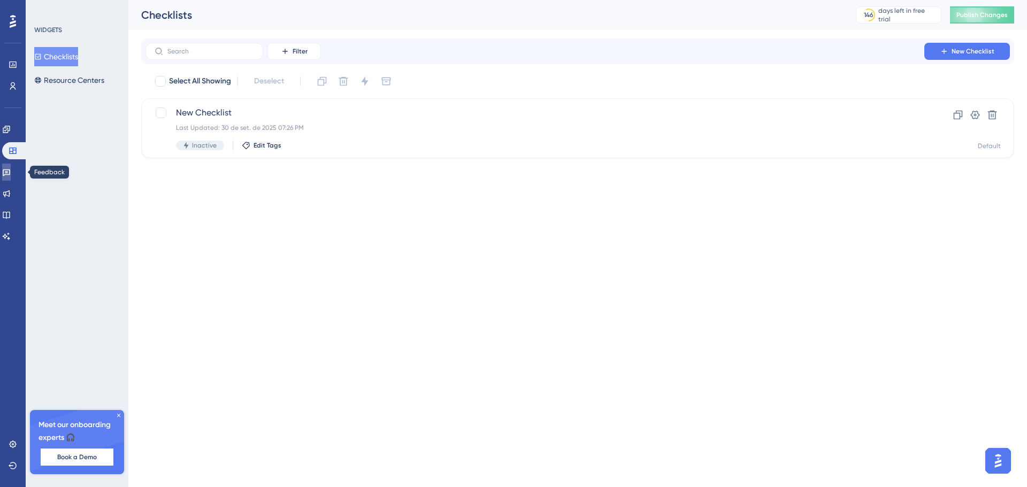
click at [11, 166] on link at bounding box center [6, 172] width 9 height 17
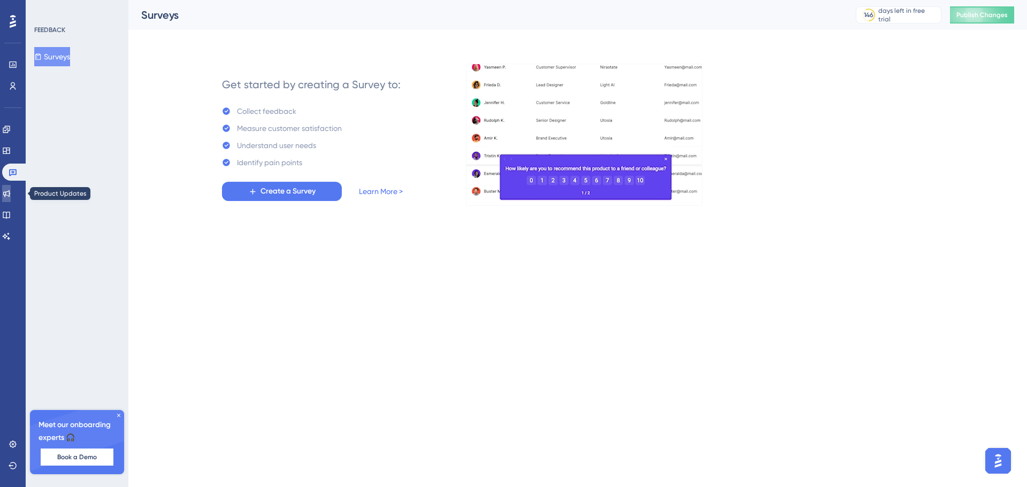
click at [9, 194] on icon at bounding box center [6, 193] width 9 height 9
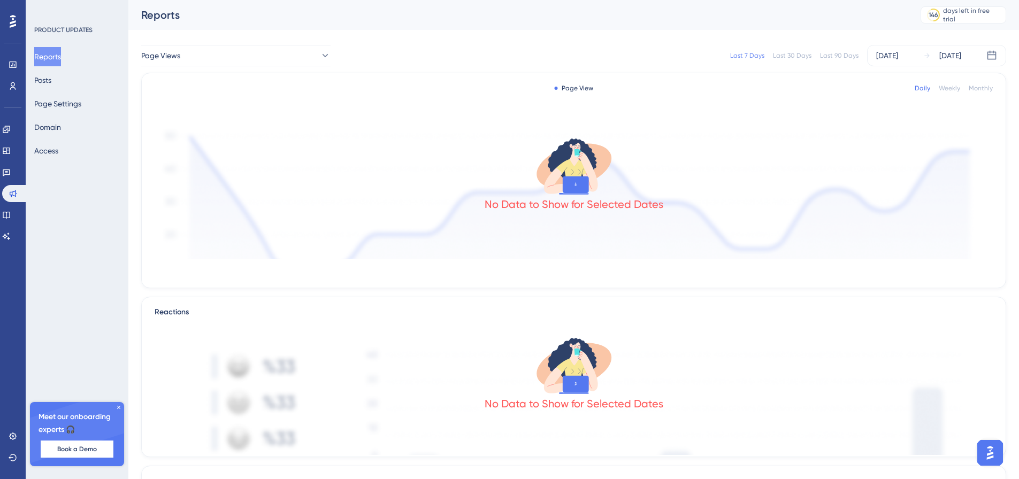
click at [16, 119] on div "Engagement Widgets Feedback Product Updates Knowledge Base AI Assistant" at bounding box center [12, 170] width 21 height 150
click at [10, 128] on icon at bounding box center [6, 129] width 7 height 7
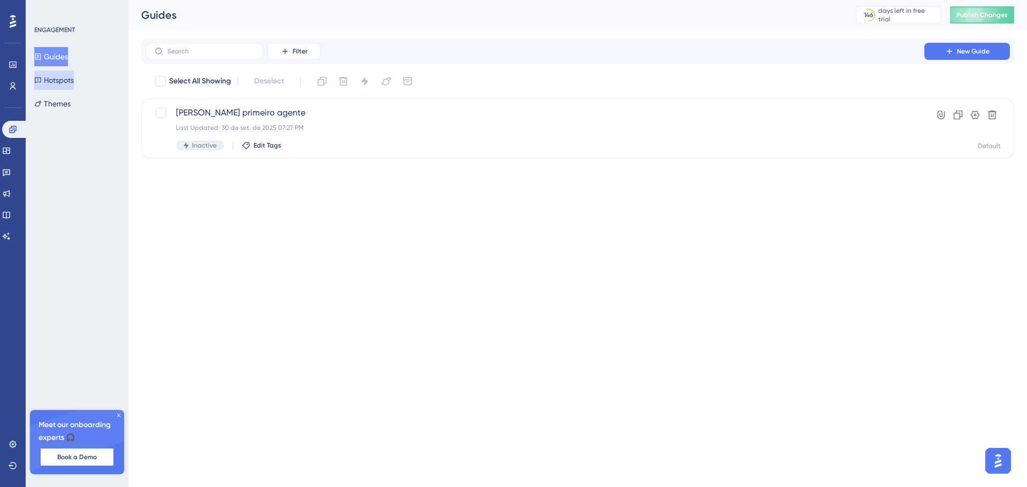
click at [47, 87] on button "Hotspots" at bounding box center [54, 80] width 40 height 19
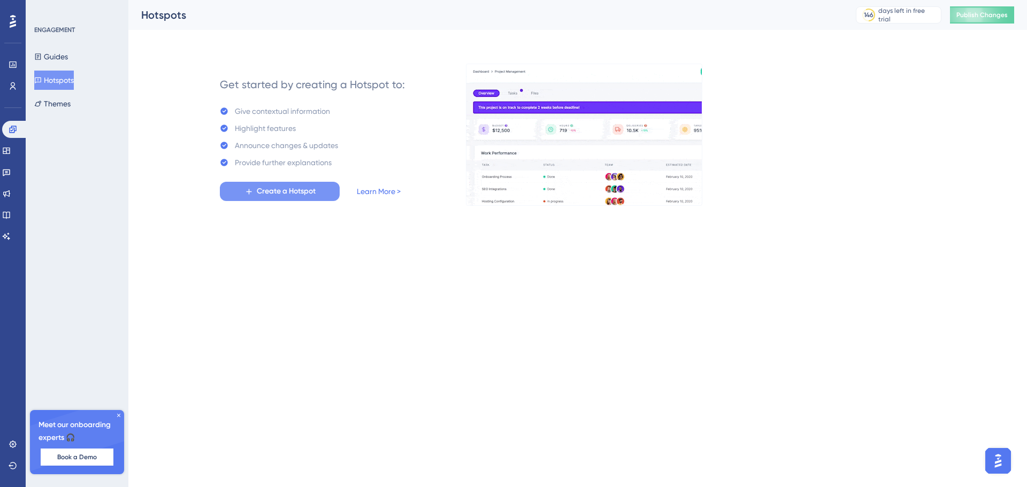
click at [318, 199] on button "Create a Hotspot" at bounding box center [280, 191] width 120 height 19
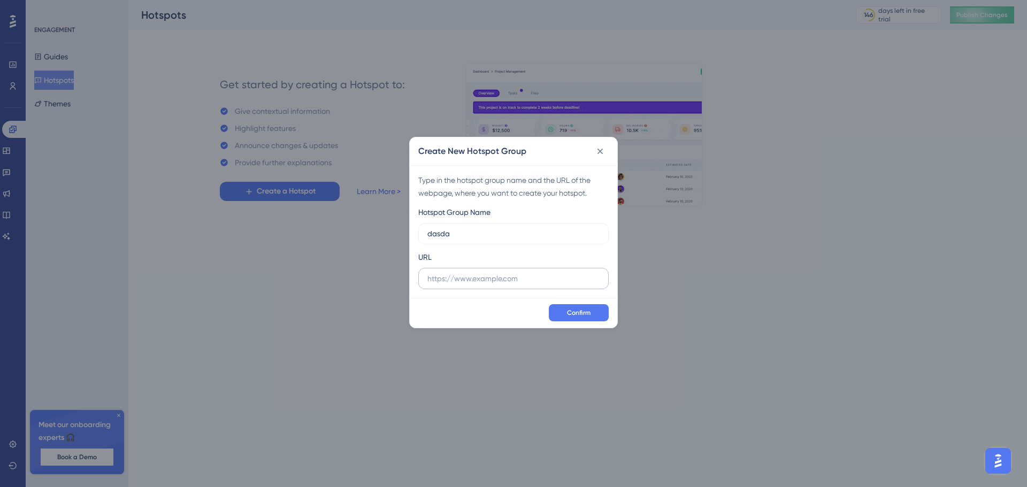
type input "dasda"
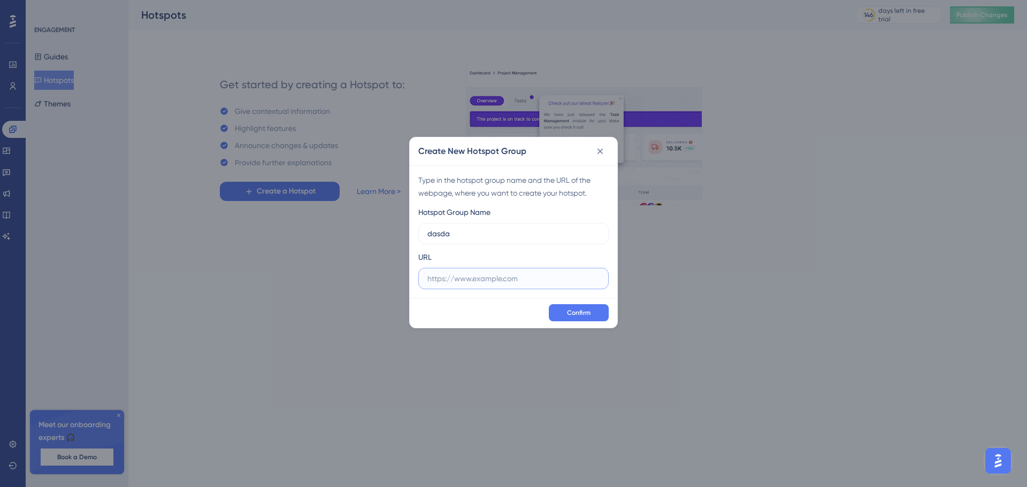
click at [464, 277] on input "text" at bounding box center [513, 279] width 172 height 12
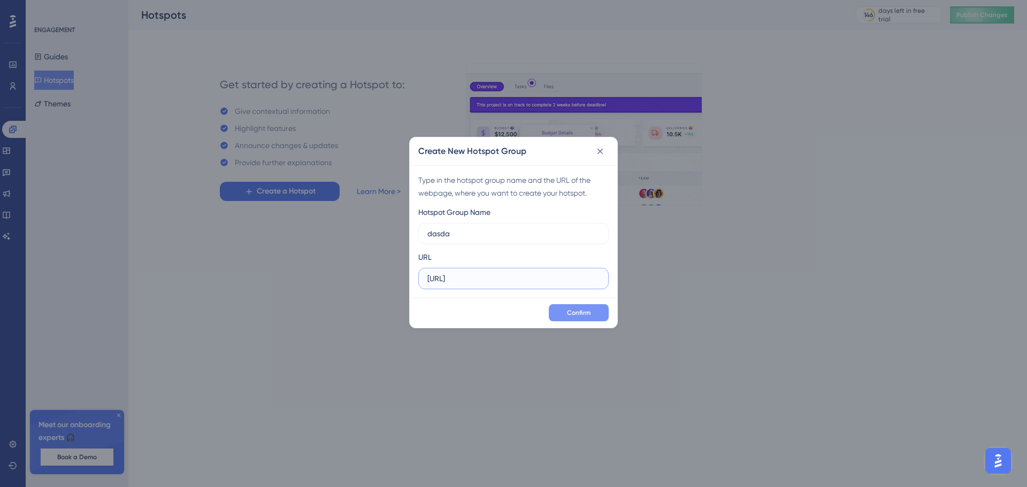
type input "[URL]"
click at [594, 314] on button "Confirm" at bounding box center [579, 312] width 60 height 17
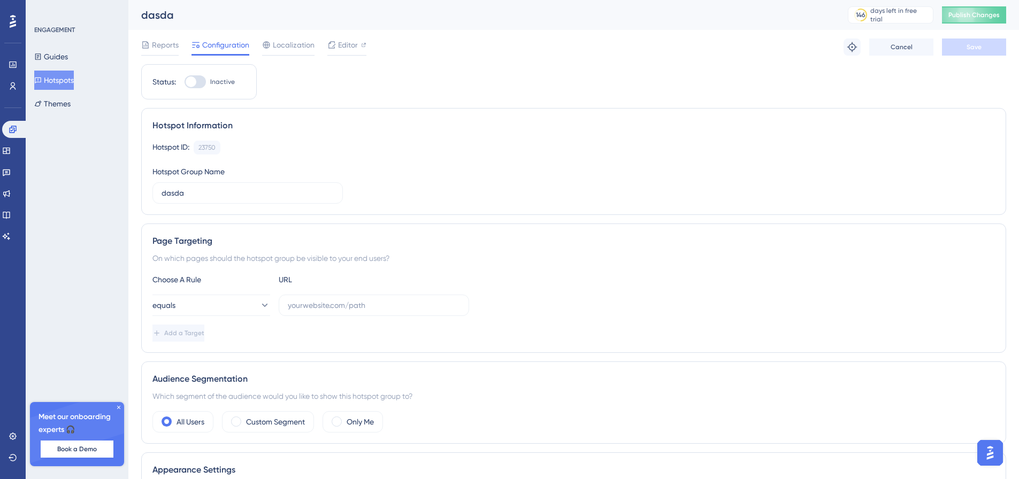
click at [191, 82] on div at bounding box center [191, 81] width 11 height 11
click at [185, 82] on input "Inactive" at bounding box center [184, 82] width 1 height 1
checkbox input "false"
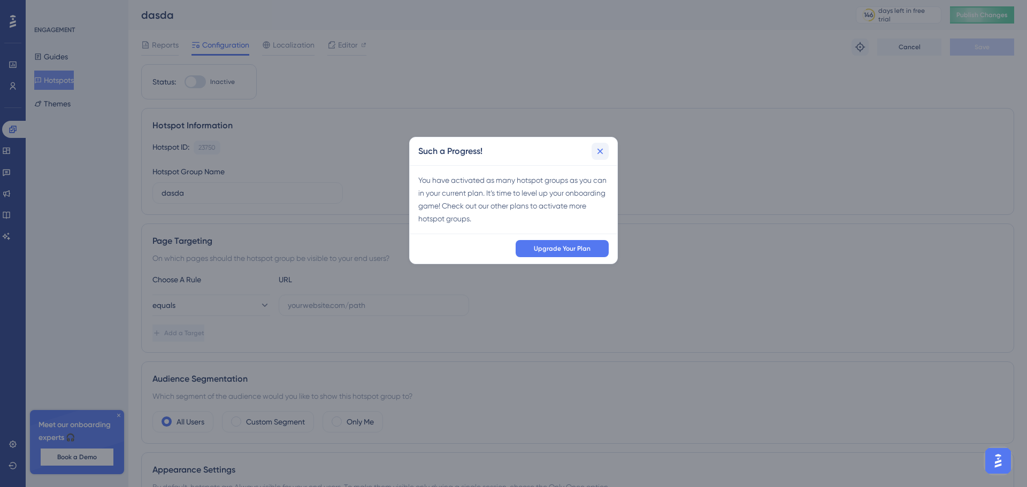
click at [604, 149] on icon at bounding box center [600, 151] width 11 height 11
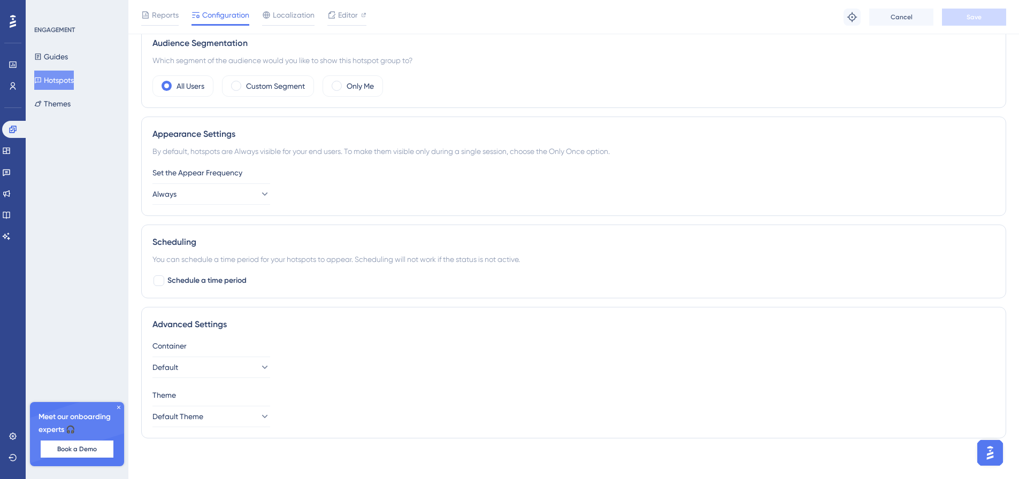
scroll to position [342, 0]
click at [71, 104] on button "Themes" at bounding box center [52, 103] width 36 height 19
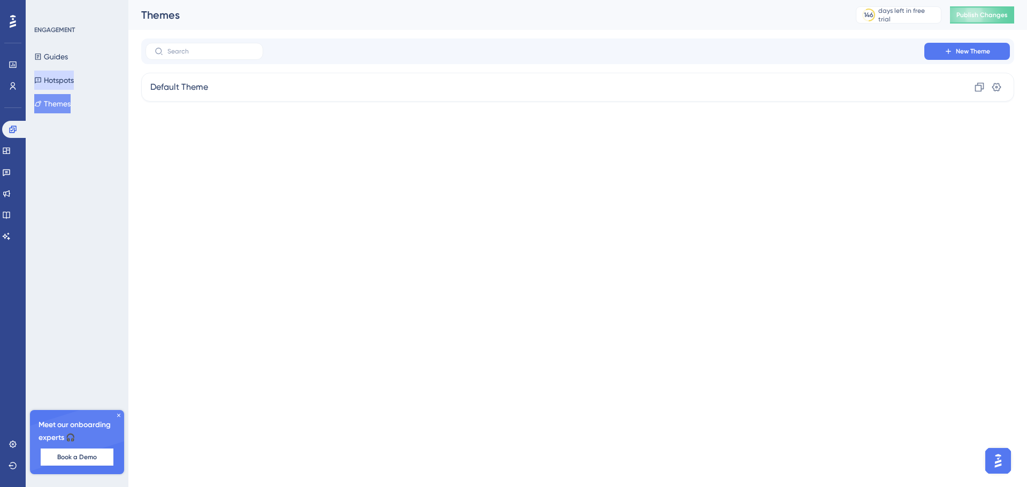
click at [42, 79] on icon at bounding box center [37, 79] width 7 height 7
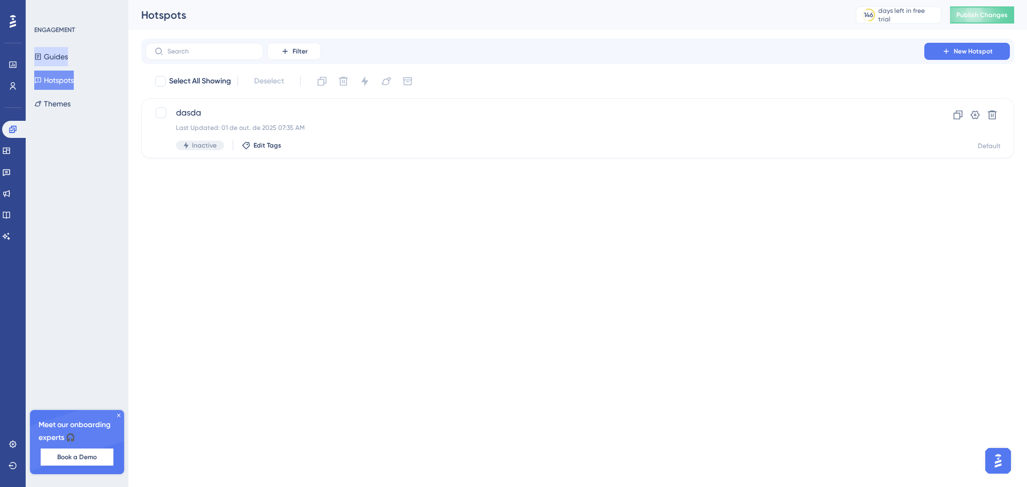
click at [68, 53] on button "Guides" at bounding box center [51, 56] width 34 height 19
click at [74, 85] on button "Hotspots" at bounding box center [54, 80] width 40 height 19
click at [918, 13] on div "days left in free trial" at bounding box center [907, 14] width 59 height 17
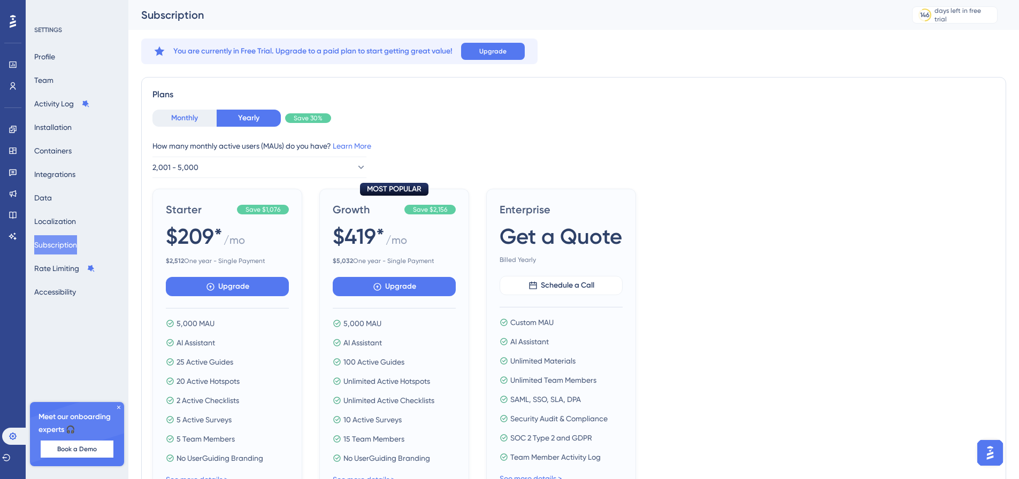
click at [181, 113] on button "Monthly" at bounding box center [184, 118] width 64 height 17
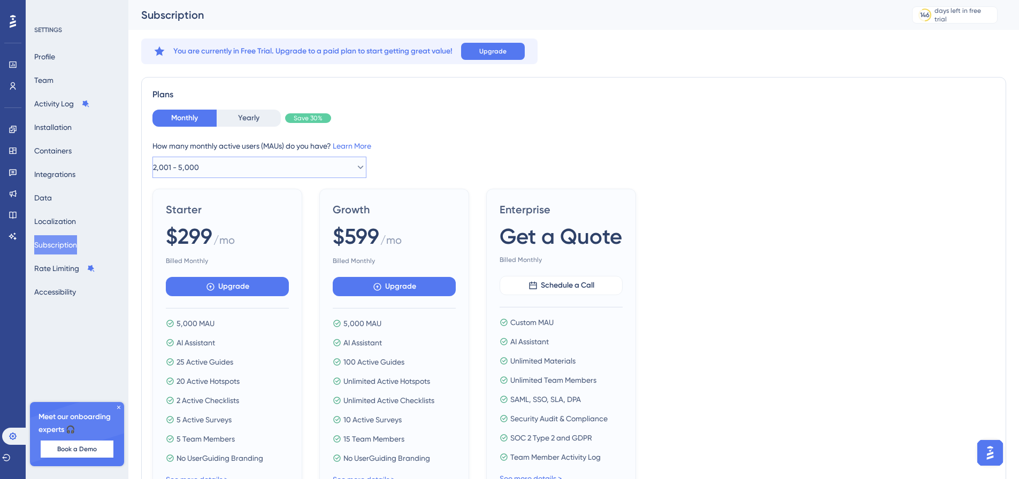
click at [206, 162] on button "2,001 - 5,000" at bounding box center [259, 167] width 214 height 21
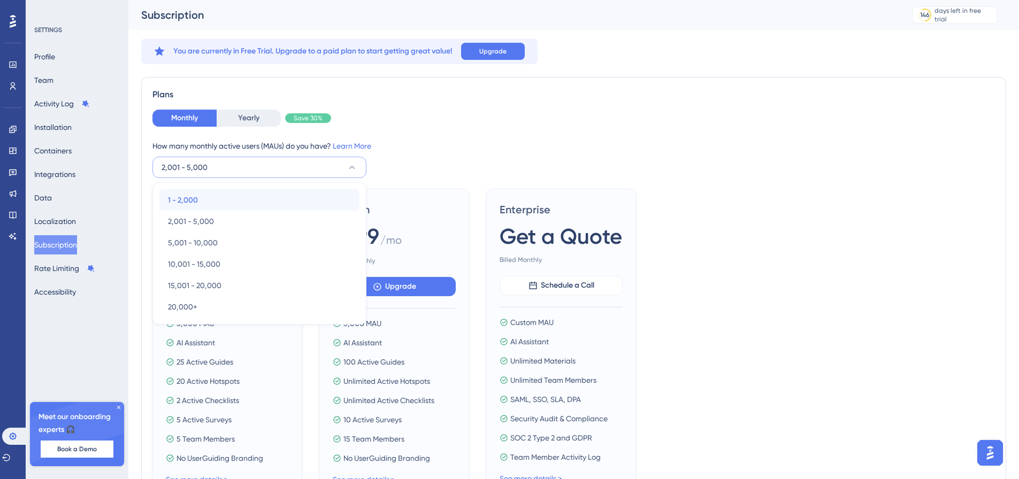
click at [203, 201] on div "1 - 2,000 1 - 2,000" at bounding box center [259, 199] width 183 height 21
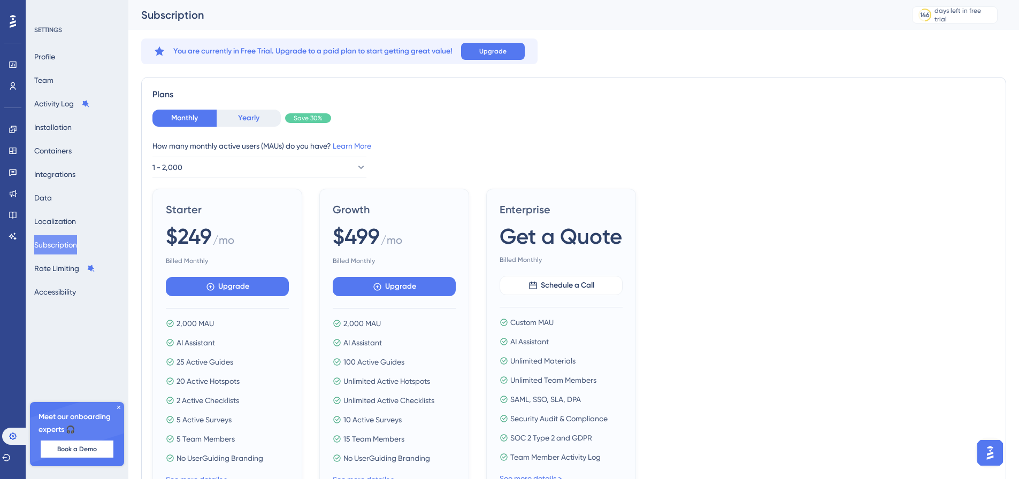
click at [240, 119] on button "Yearly" at bounding box center [249, 118] width 64 height 17
